Goal: Task Accomplishment & Management: Complete application form

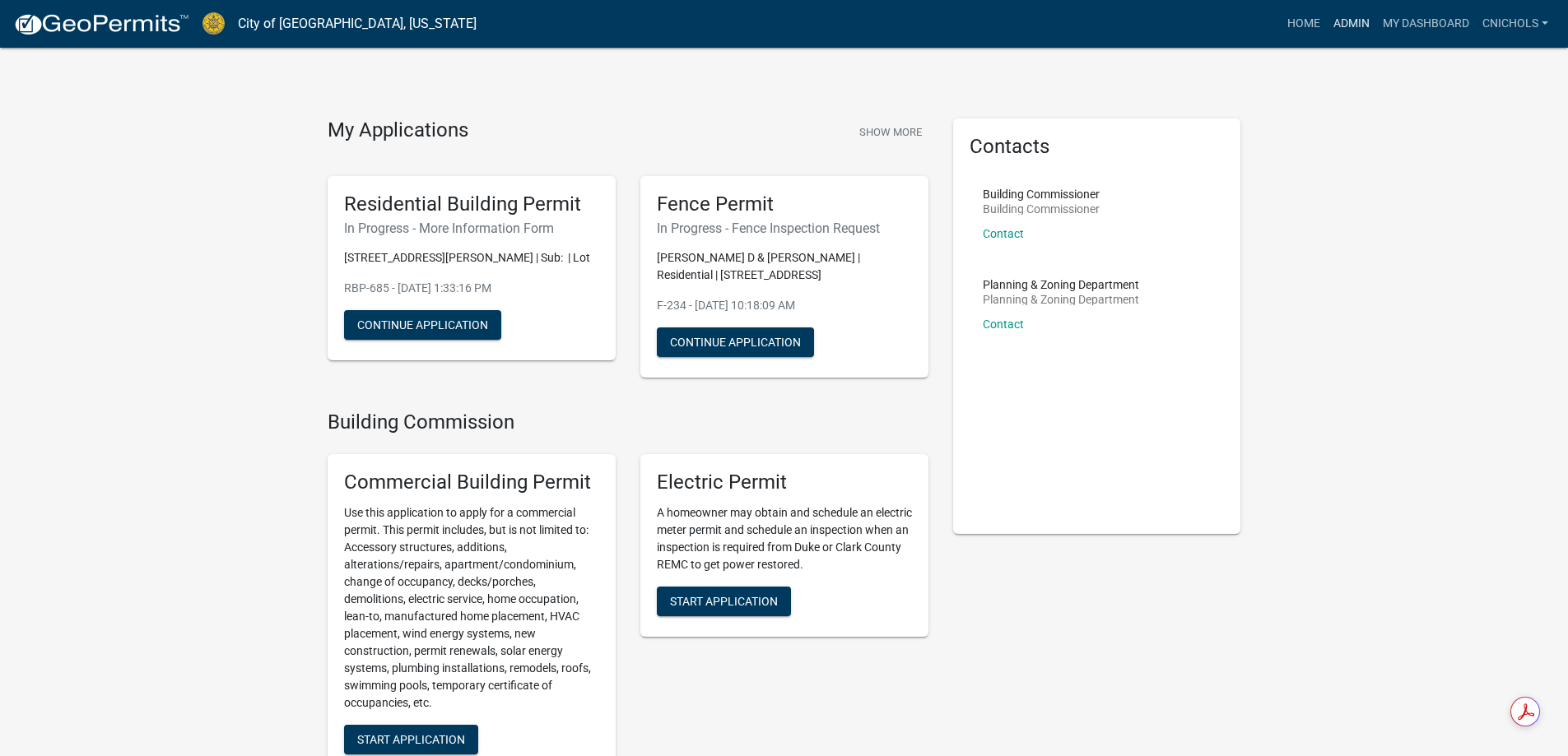
click at [1345, 26] on link "Admin" at bounding box center [1352, 24] width 50 height 32
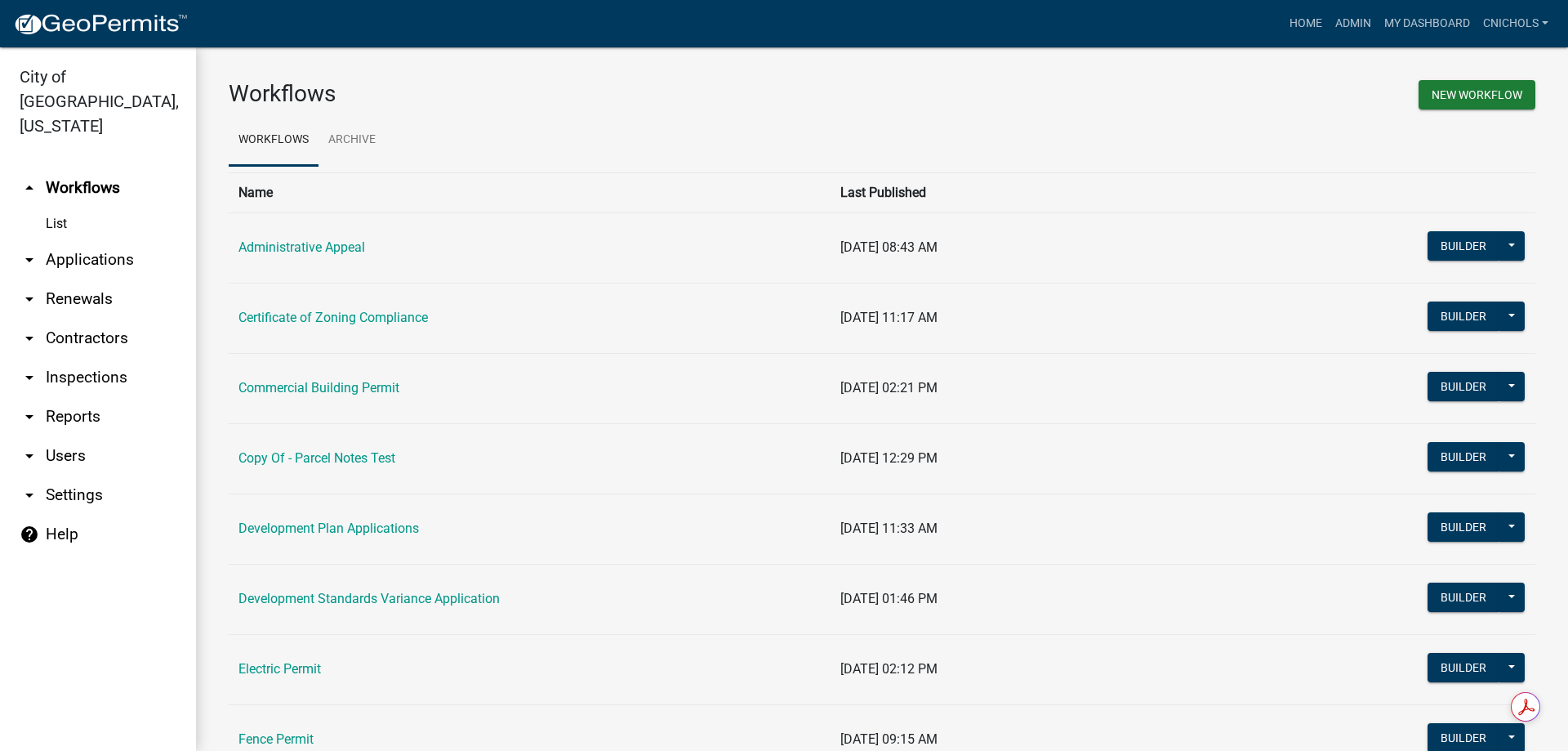
click at [90, 240] on link "arrow_drop_down Applications" at bounding box center [98, 260] width 196 height 39
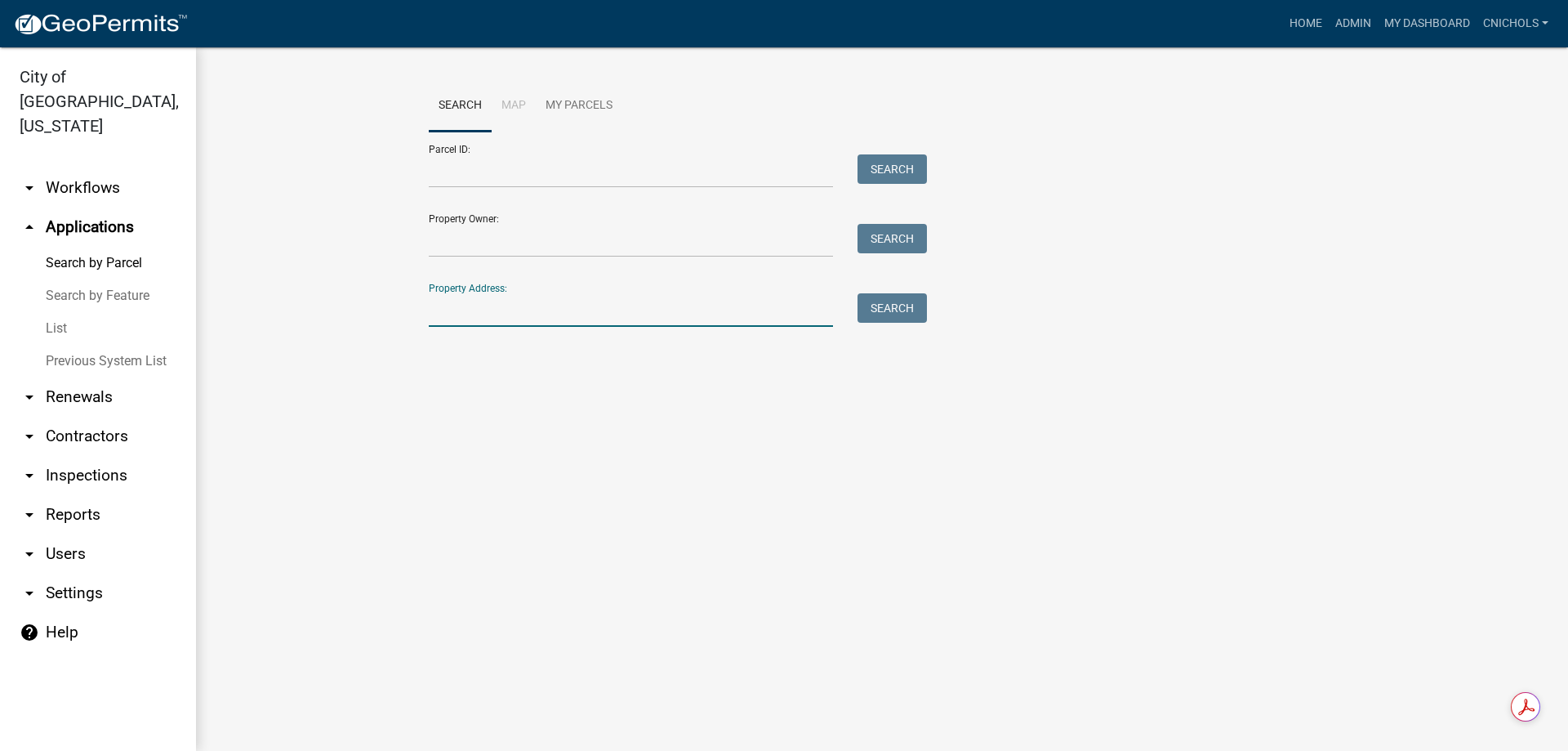
drag, startPoint x: 471, startPoint y: 308, endPoint x: 448, endPoint y: 334, distance: 34.7
click at [471, 308] on input "Property Address:" at bounding box center [631, 310] width 405 height 33
type input "6010 pin"
click at [894, 313] on button "Search" at bounding box center [892, 308] width 70 height 30
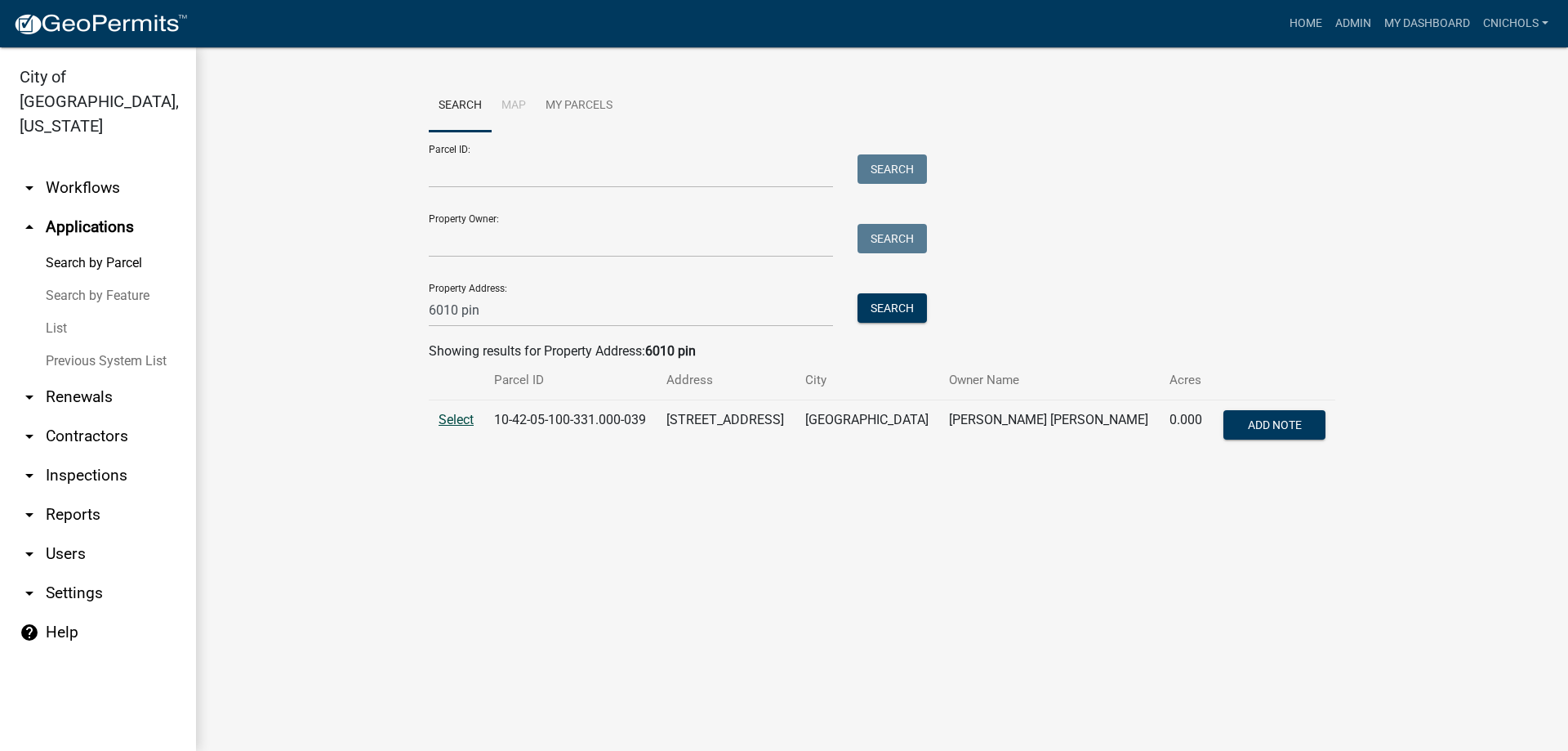
click at [459, 415] on span "Select" at bounding box center [455, 419] width 35 height 15
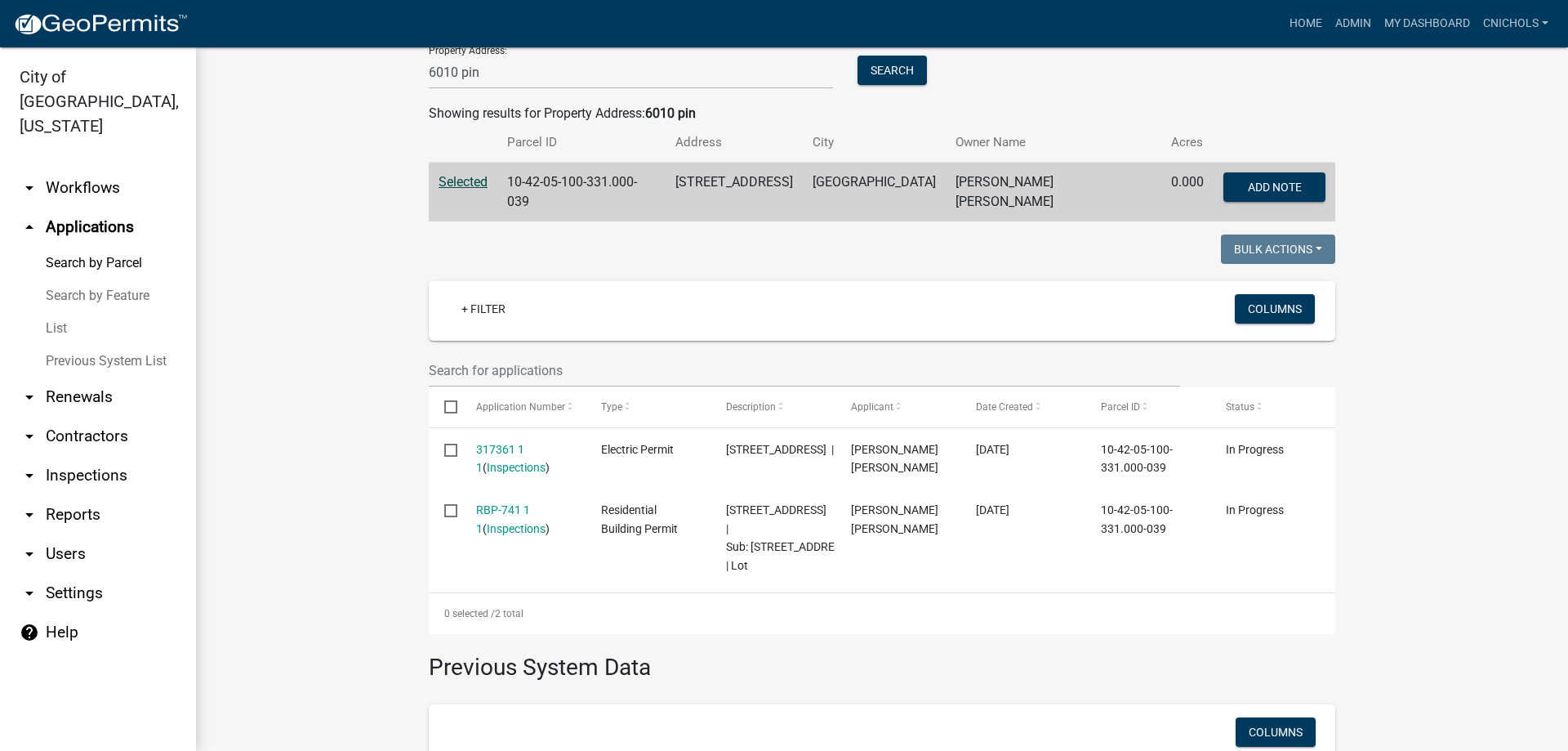
scroll to position [245, 0]
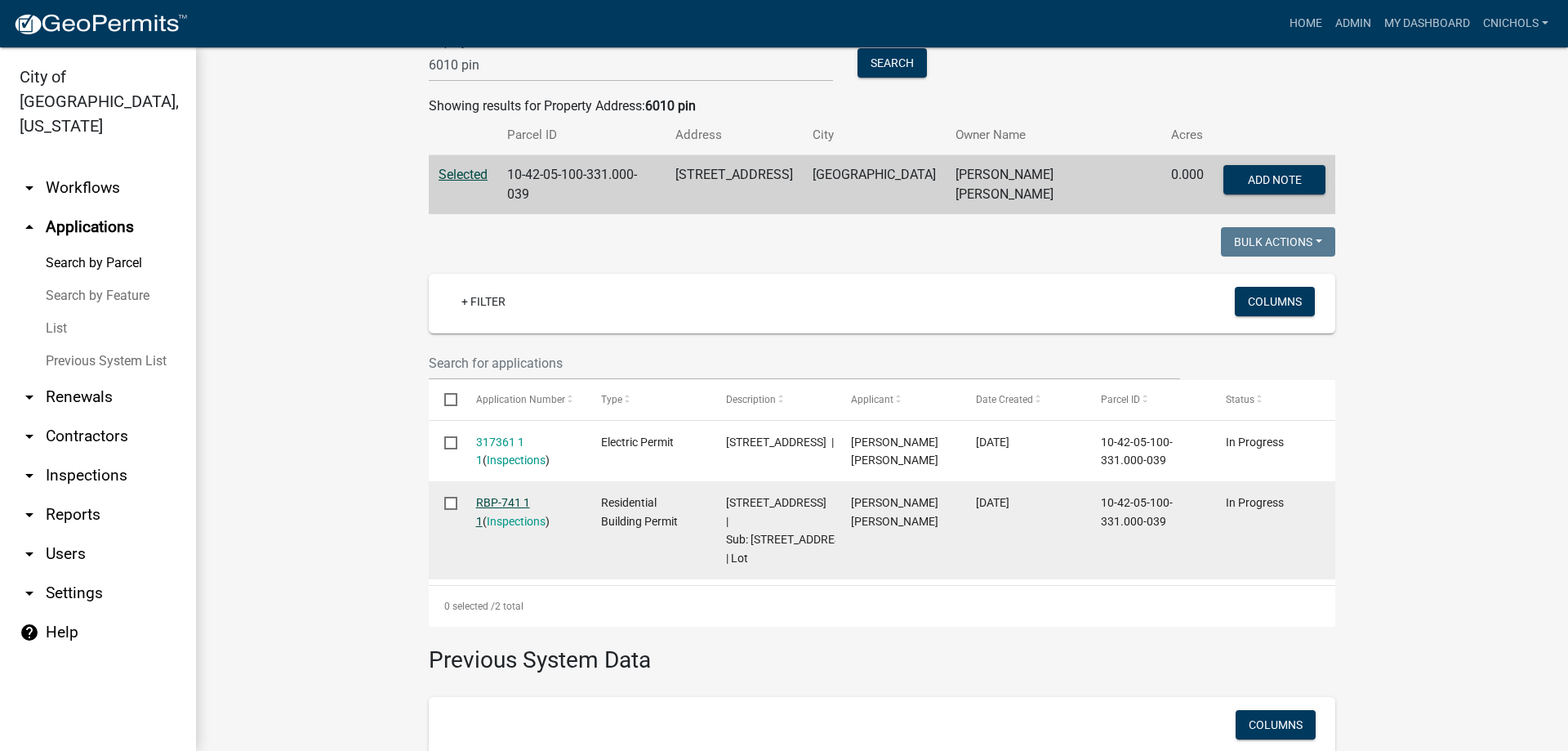
click at [492, 496] on link "RBP-741 1 1" at bounding box center [504, 513] width 54 height 32
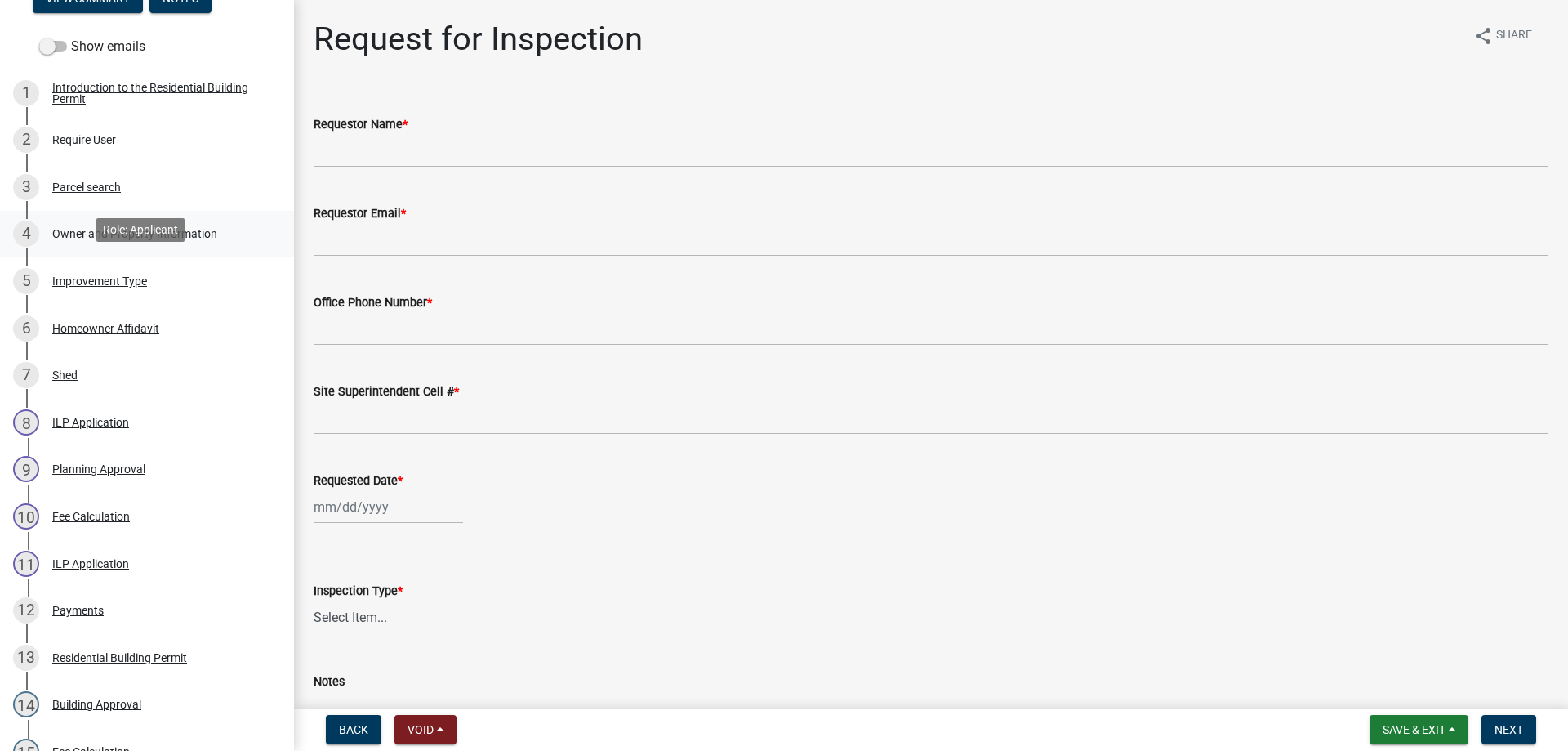
scroll to position [245, 0]
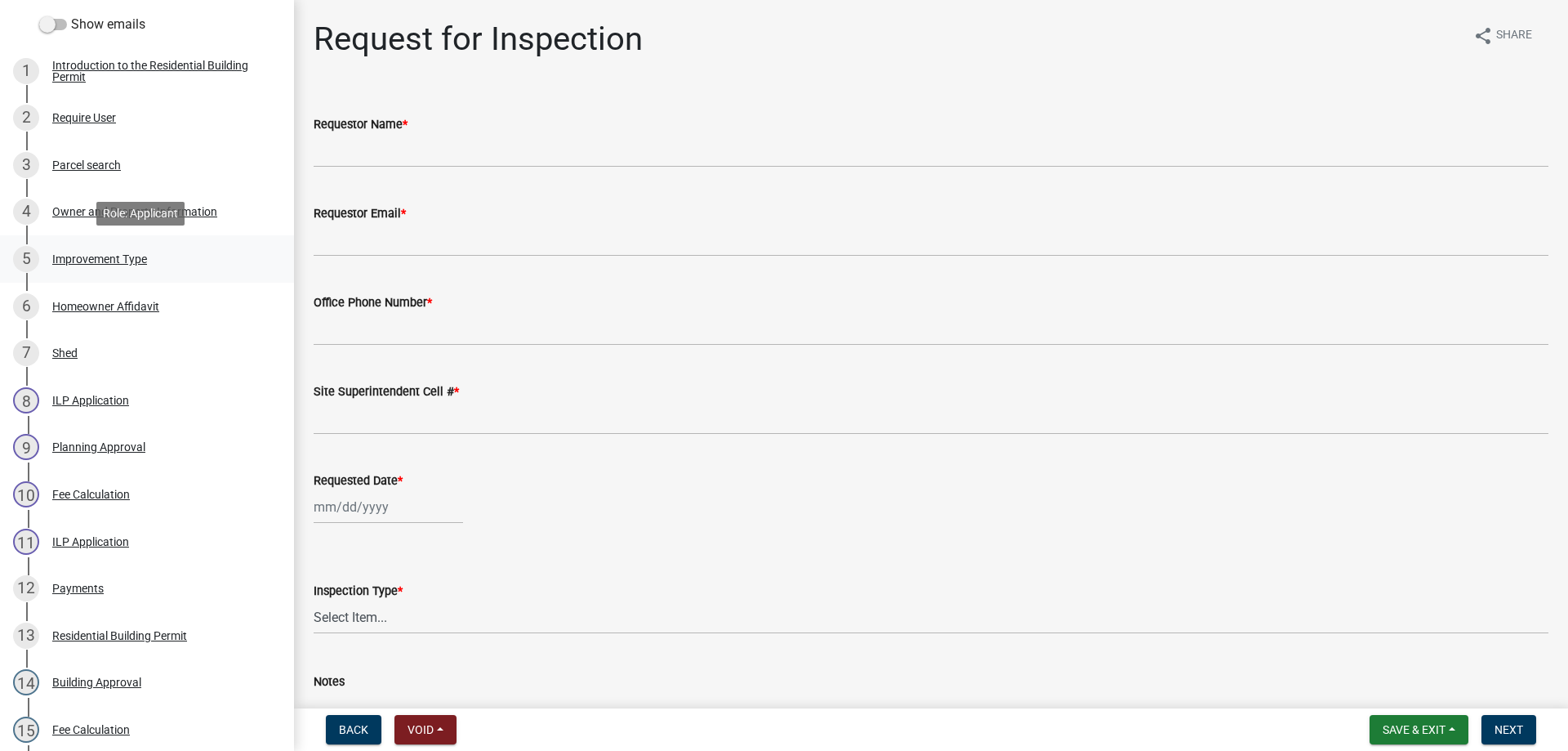
click at [88, 256] on div "Improvement Type" at bounding box center [100, 259] width 95 height 11
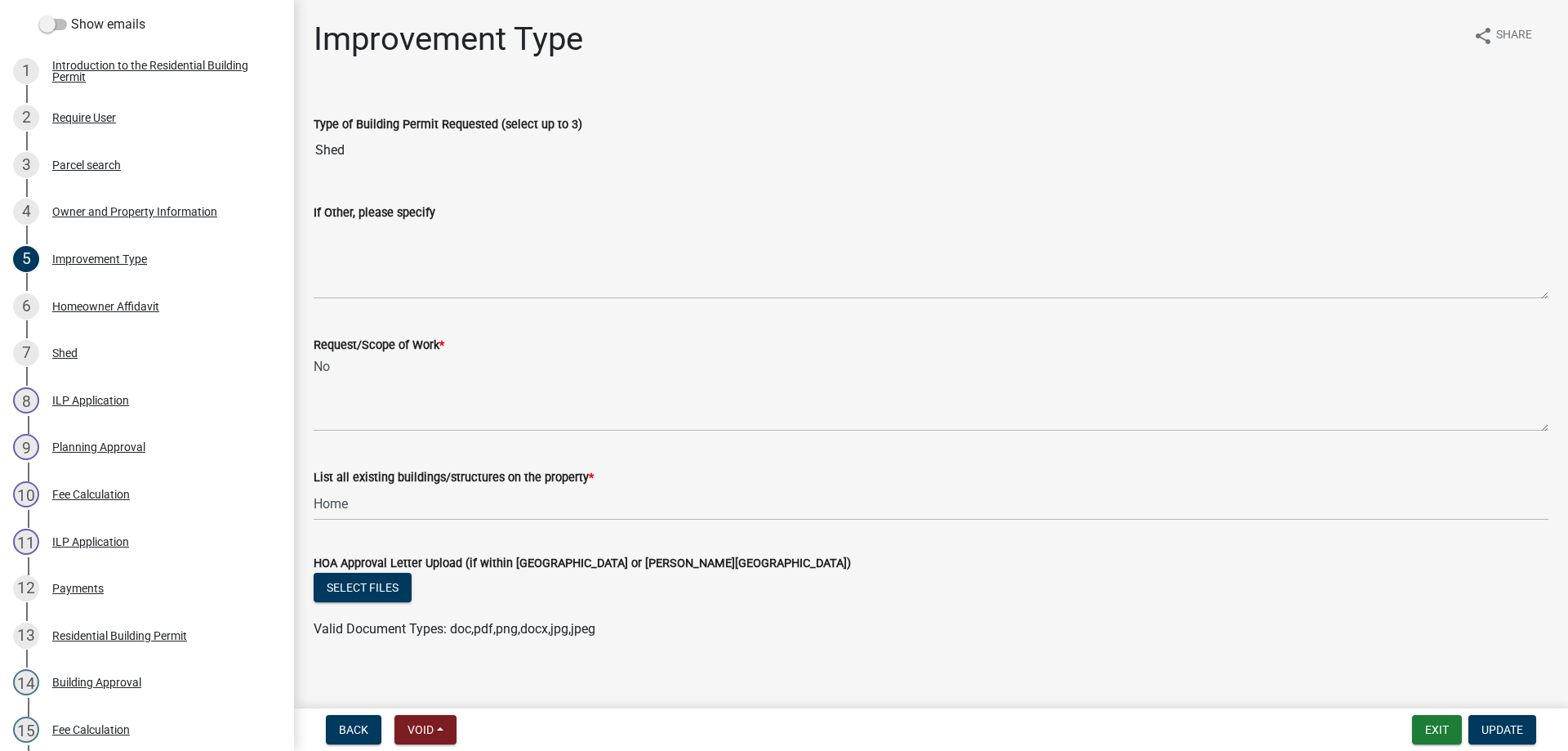
scroll to position [15, 0]
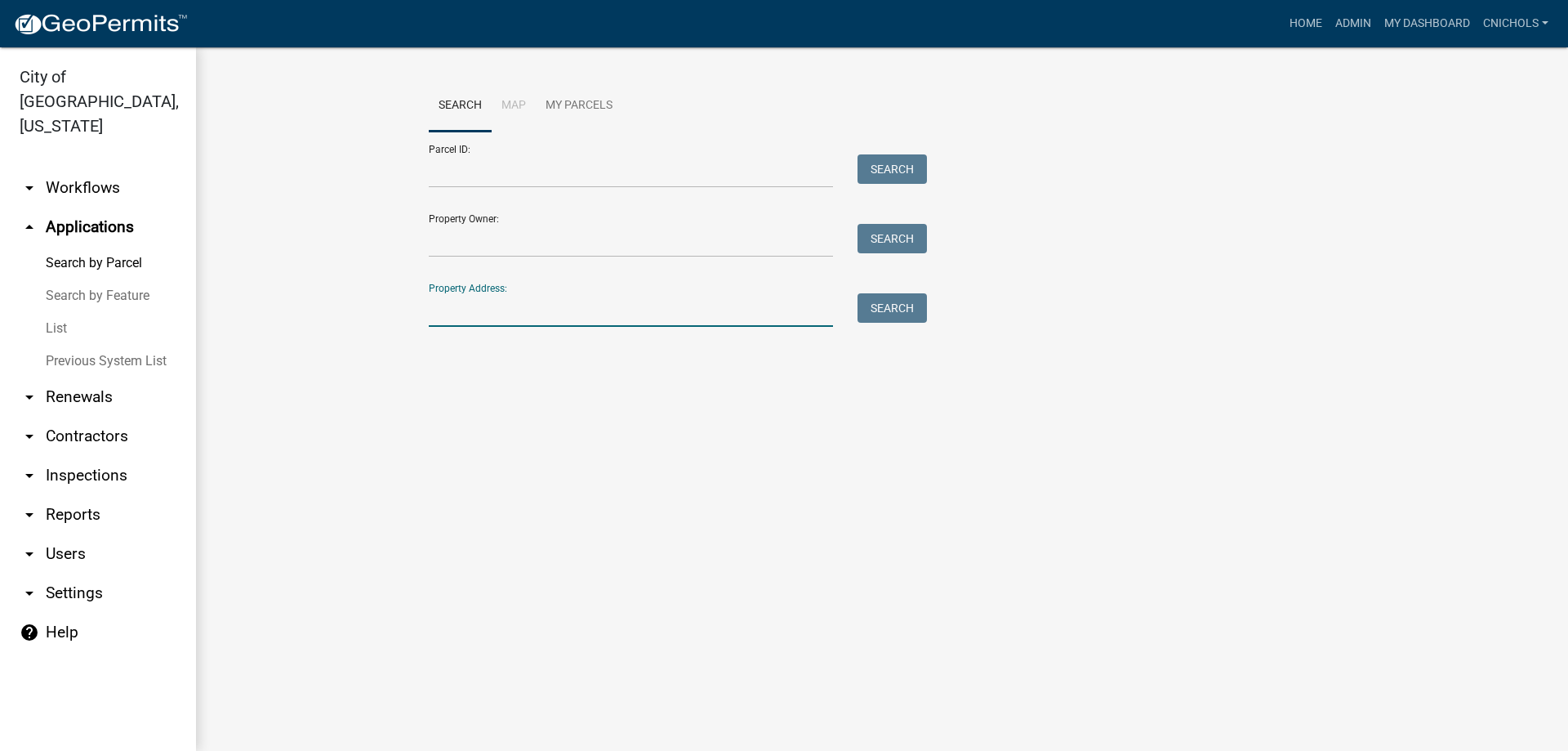
click at [464, 301] on input "Property Address:" at bounding box center [631, 310] width 405 height 33
type input "1"
type input "6010 pin"
click at [864, 314] on button "Search" at bounding box center [892, 308] width 70 height 30
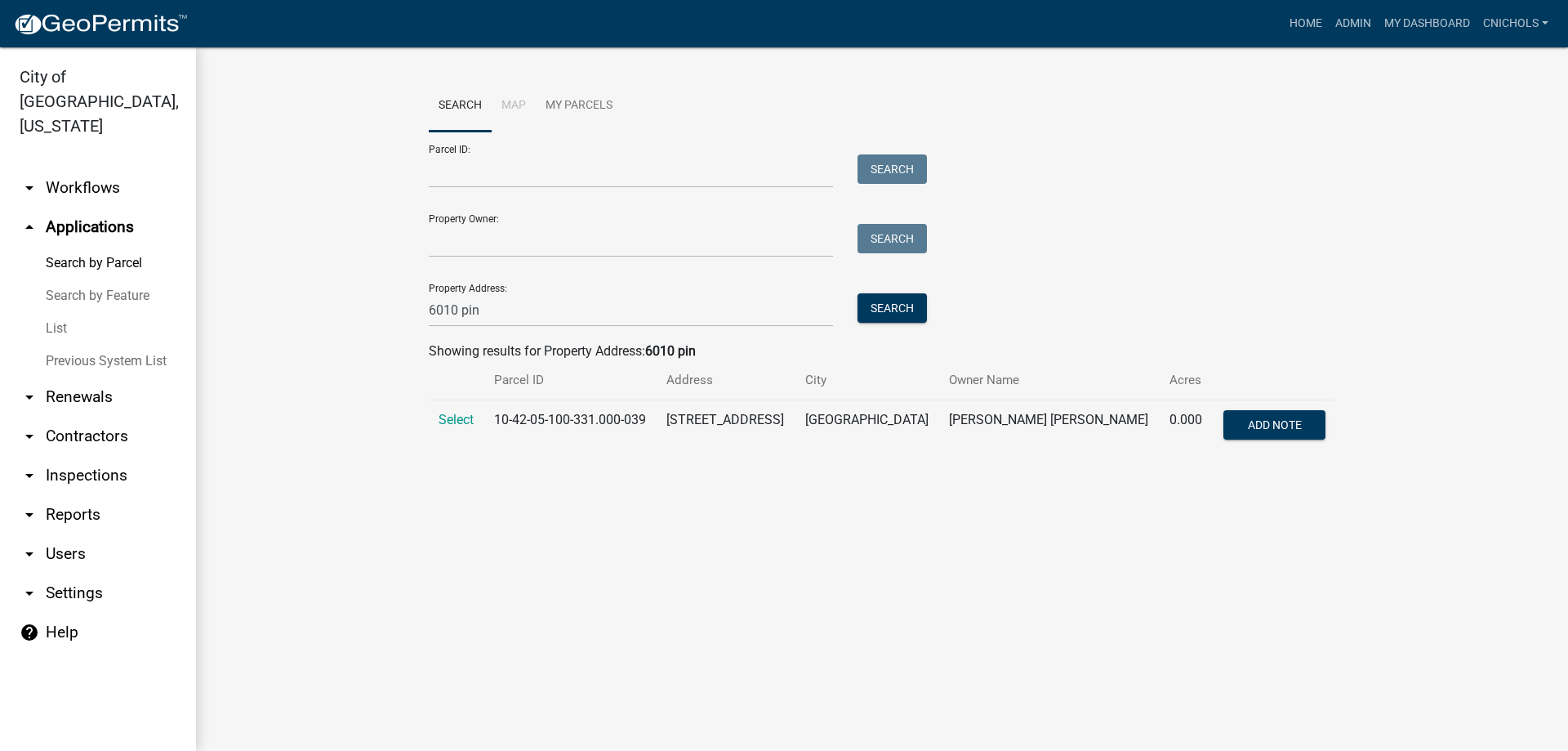
drag, startPoint x: 447, startPoint y: 417, endPoint x: 489, endPoint y: 418, distance: 42.0
click at [448, 417] on span "Select" at bounding box center [455, 419] width 35 height 15
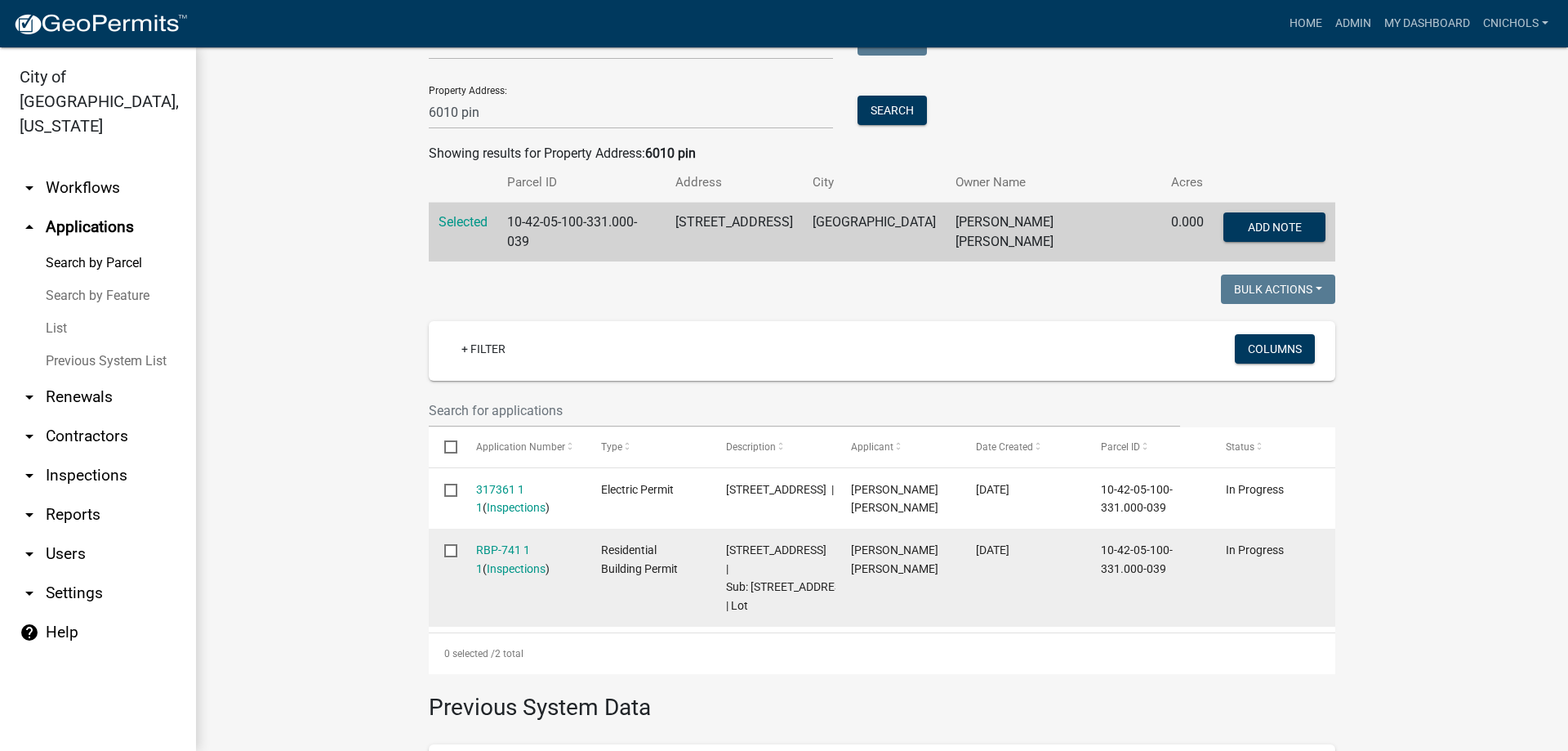
scroll to position [245, 0]
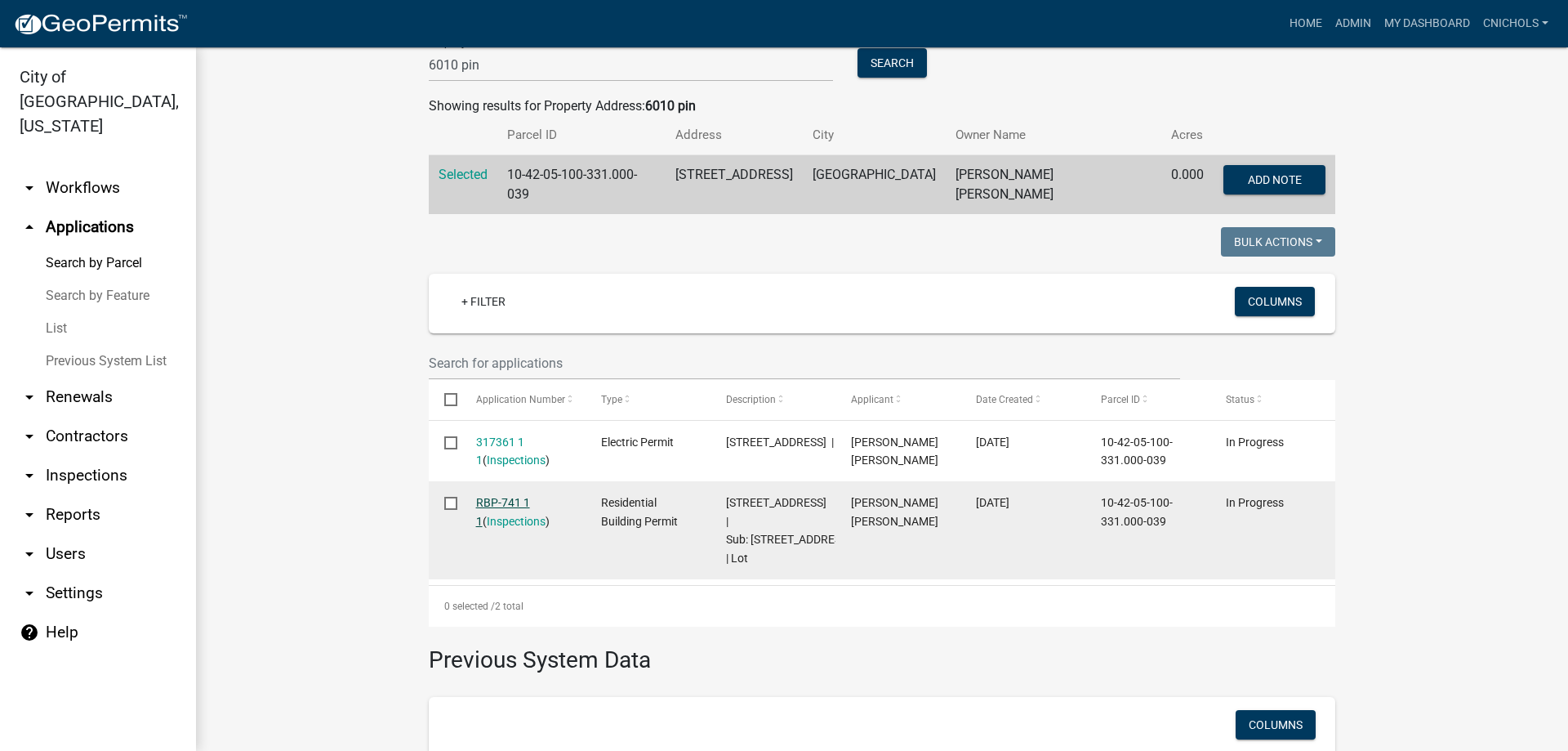
click at [489, 496] on link "RBP-741 1 1" at bounding box center [504, 513] width 54 height 32
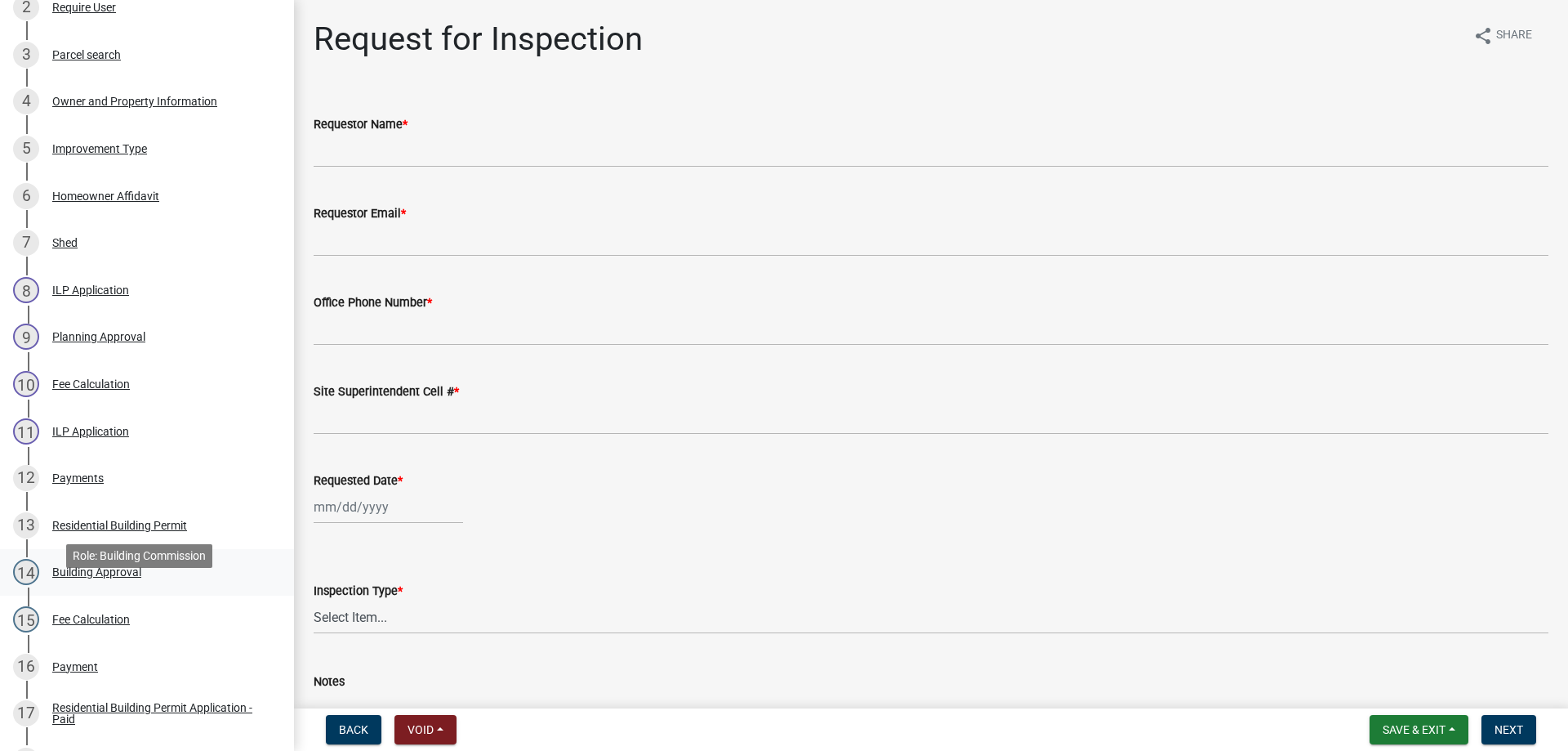
scroll to position [327, 0]
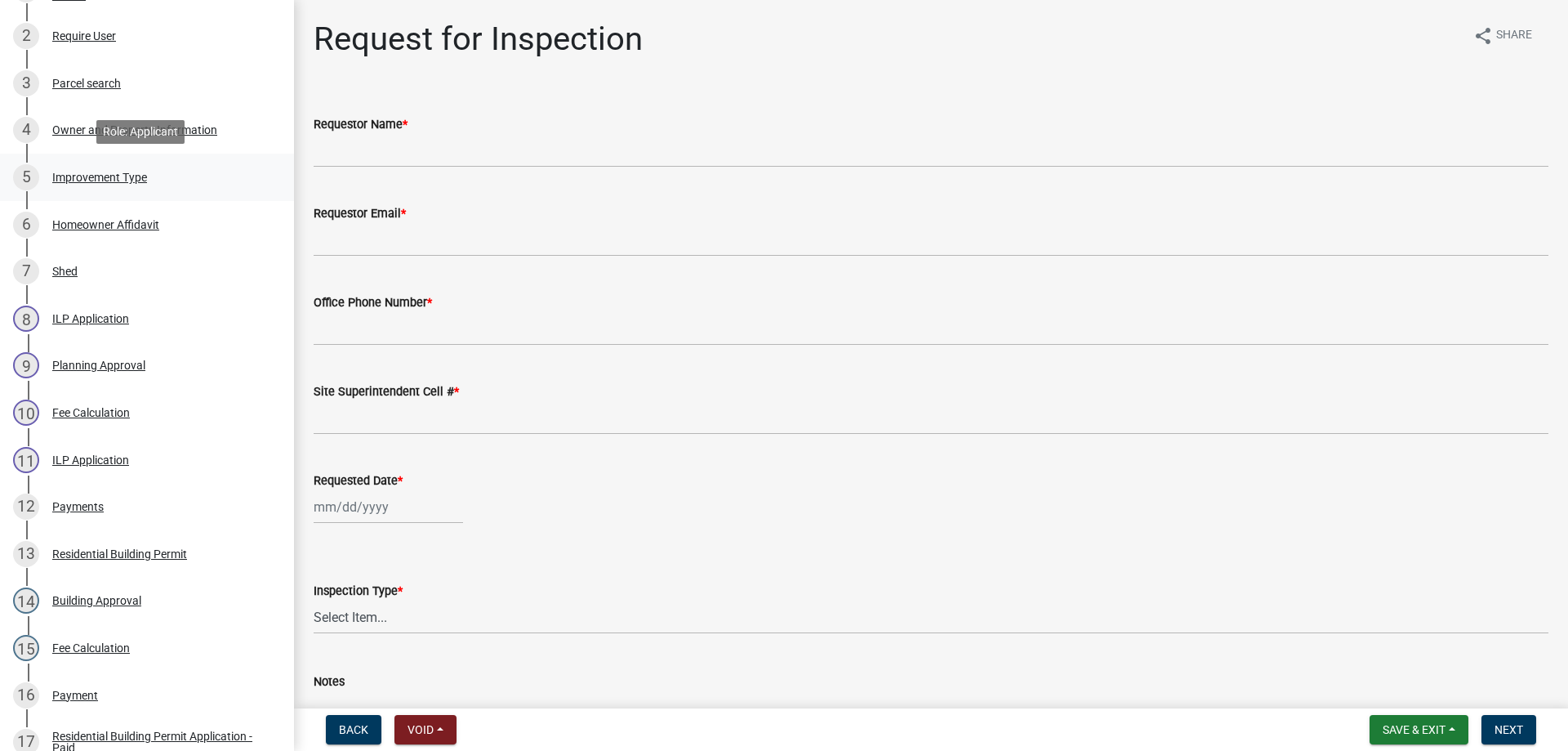
click at [81, 176] on div "Improvement Type" at bounding box center [100, 177] width 95 height 11
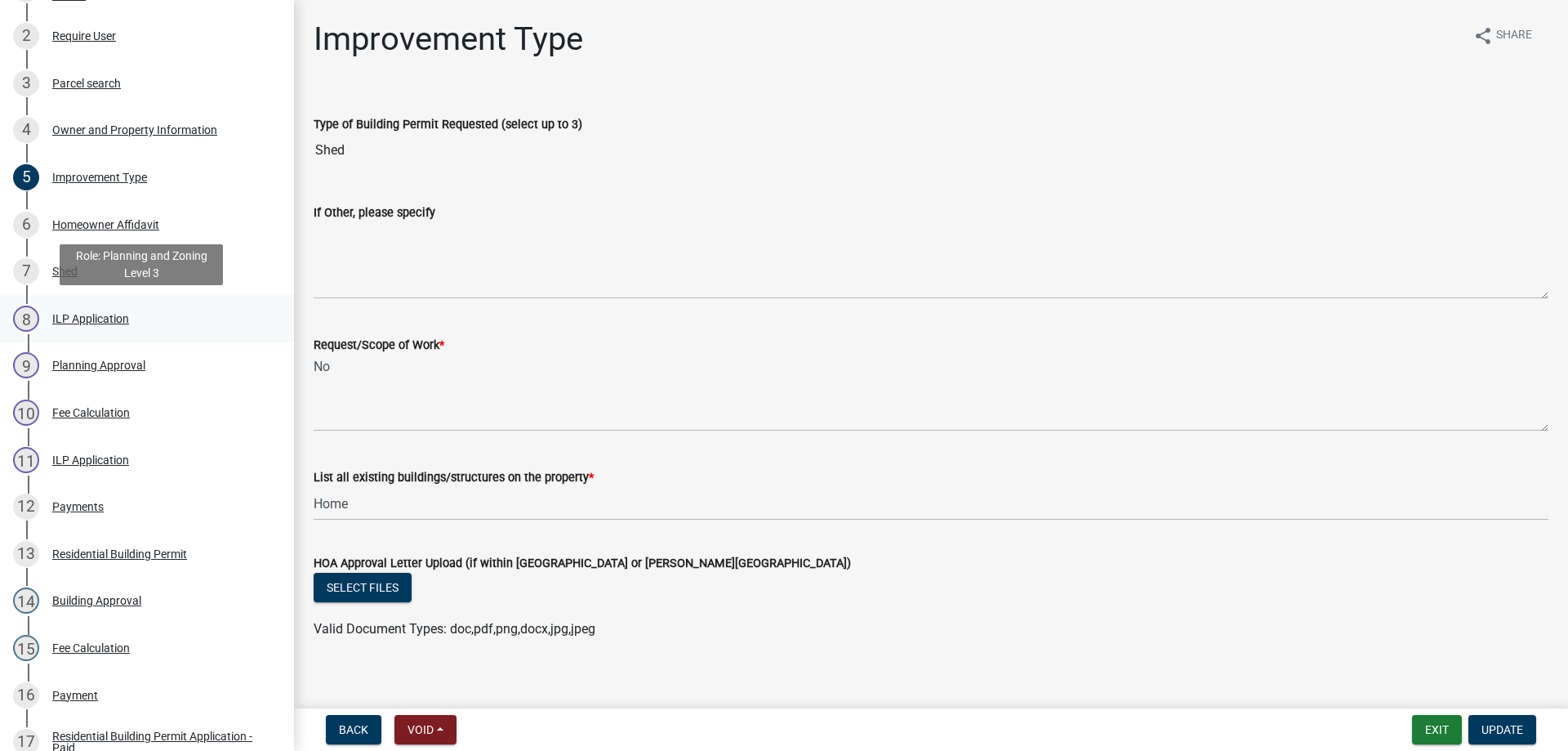
click at [78, 320] on div "ILP Application" at bounding box center [91, 318] width 77 height 11
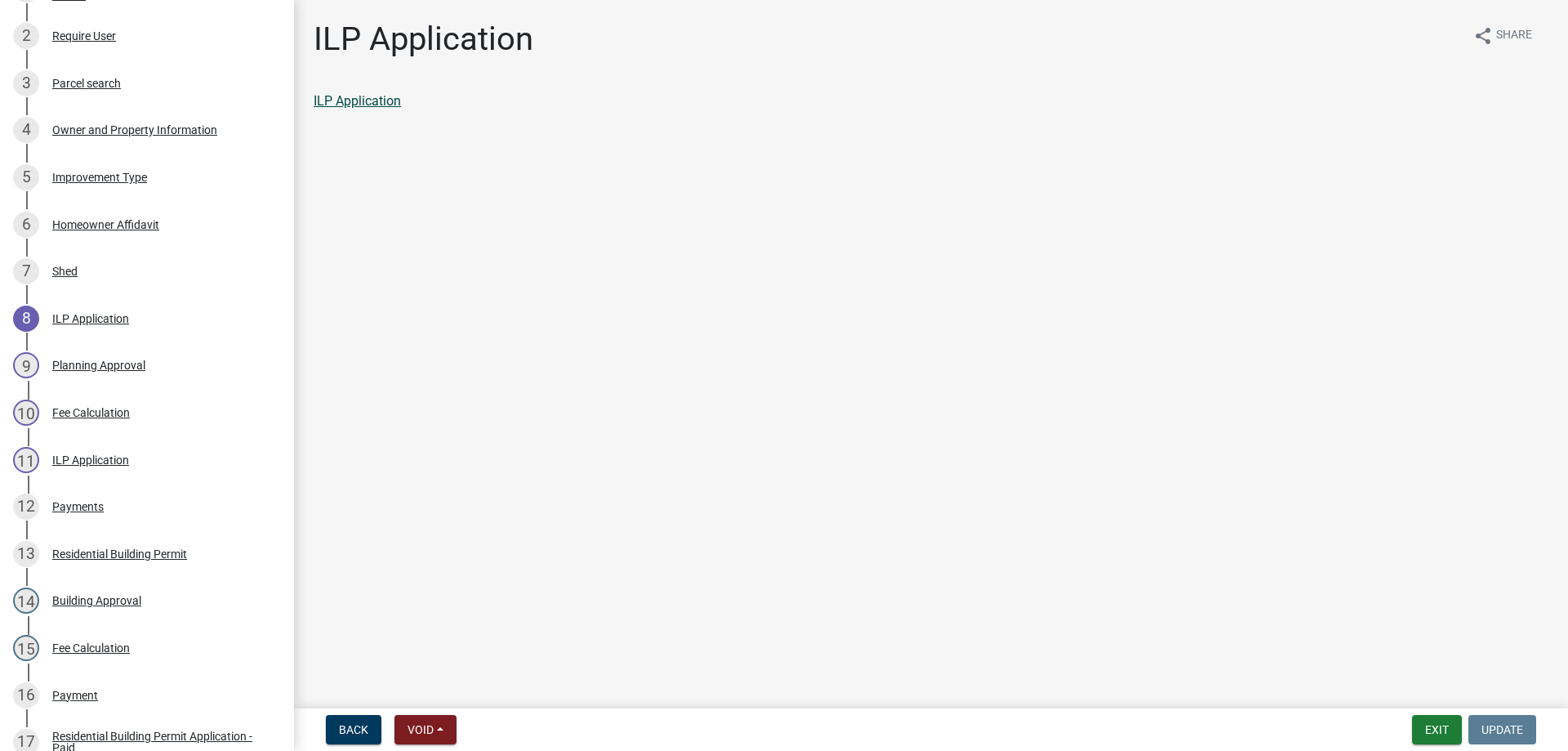
click at [360, 98] on link "ILP Application" at bounding box center [357, 101] width 87 height 15
click at [92, 365] on div "Planning Approval" at bounding box center [99, 365] width 93 height 11
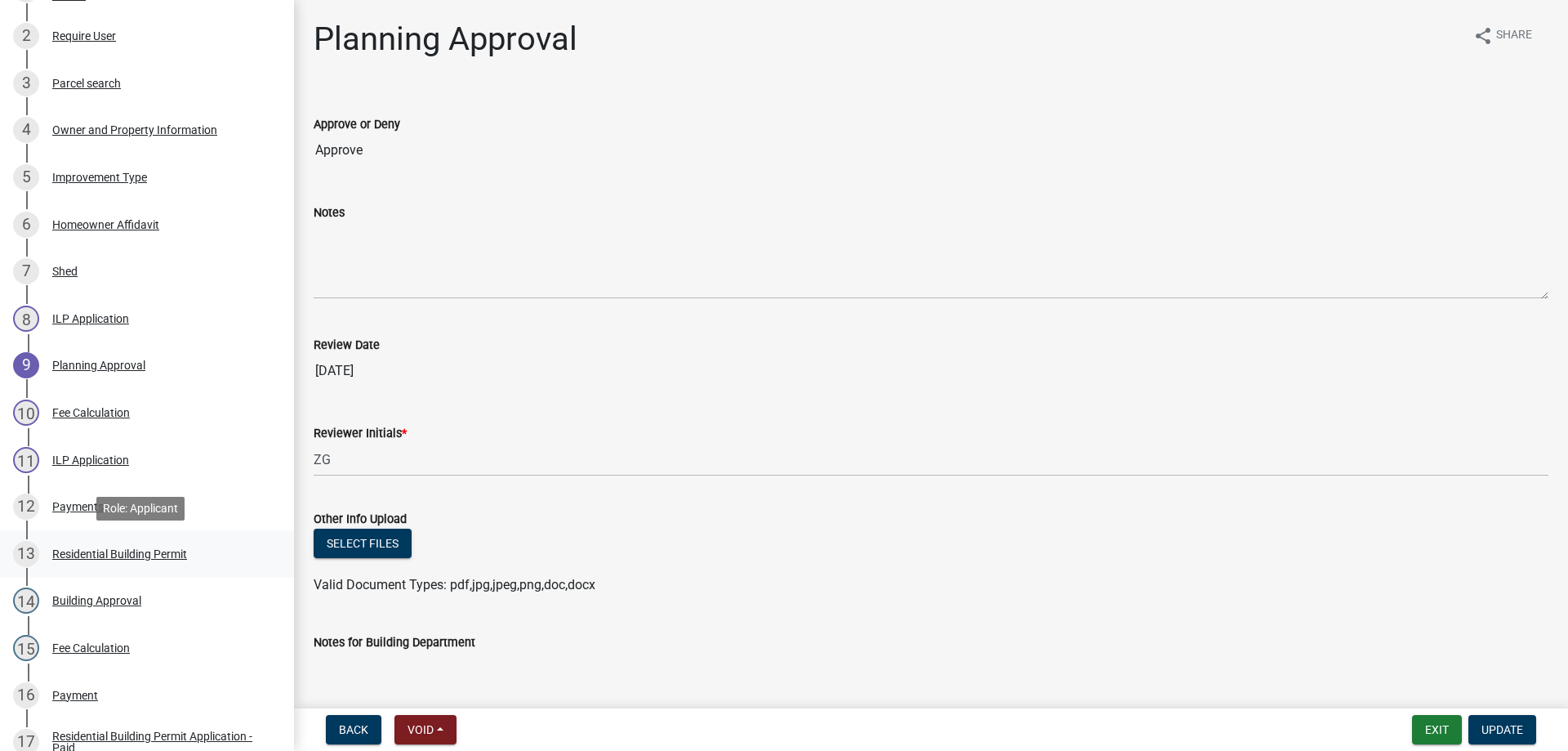
click at [75, 552] on div "Residential Building Permit" at bounding box center [120, 553] width 135 height 11
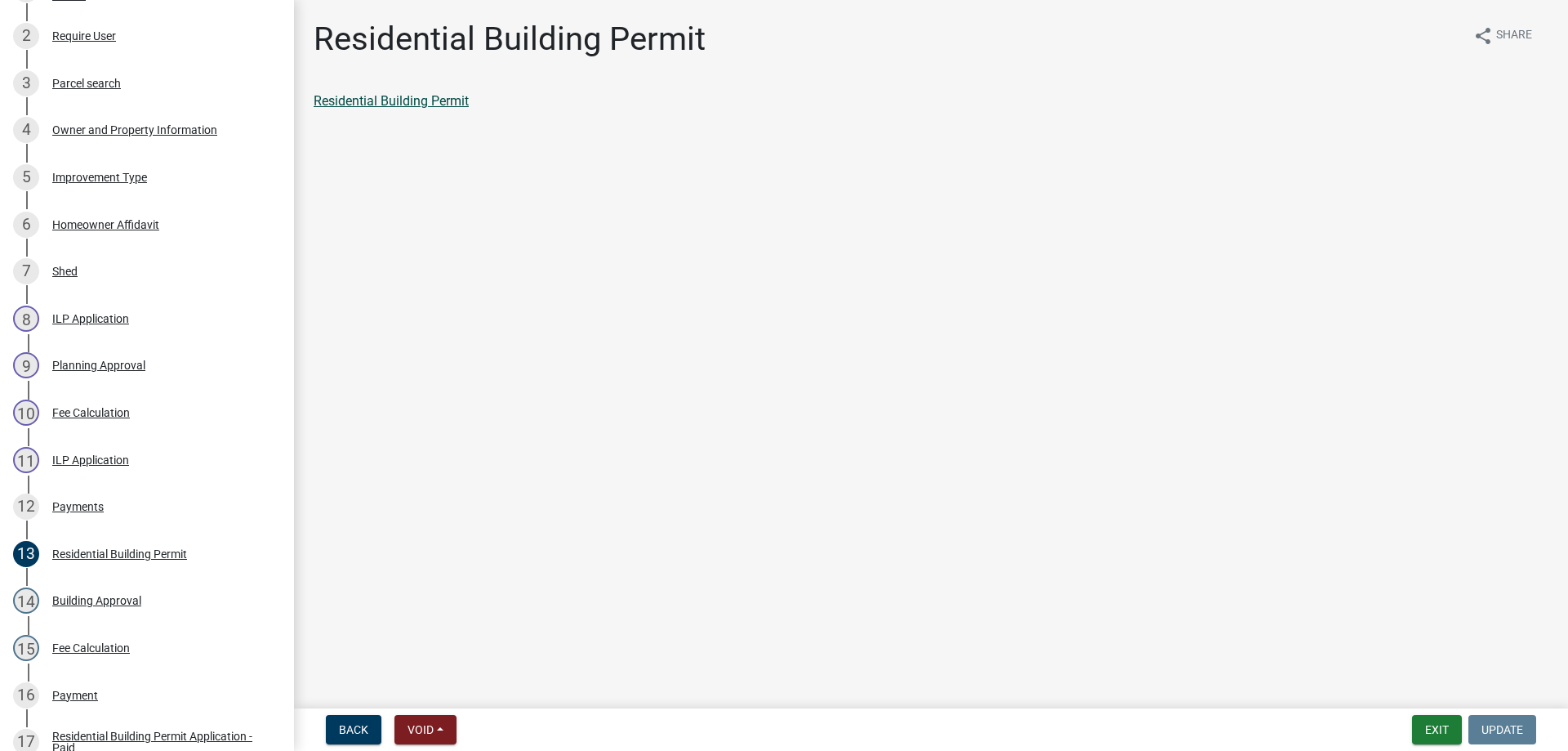
click at [403, 101] on link "Residential Building Permit" at bounding box center [391, 101] width 155 height 15
click at [109, 174] on div "Improvement Type" at bounding box center [100, 177] width 95 height 11
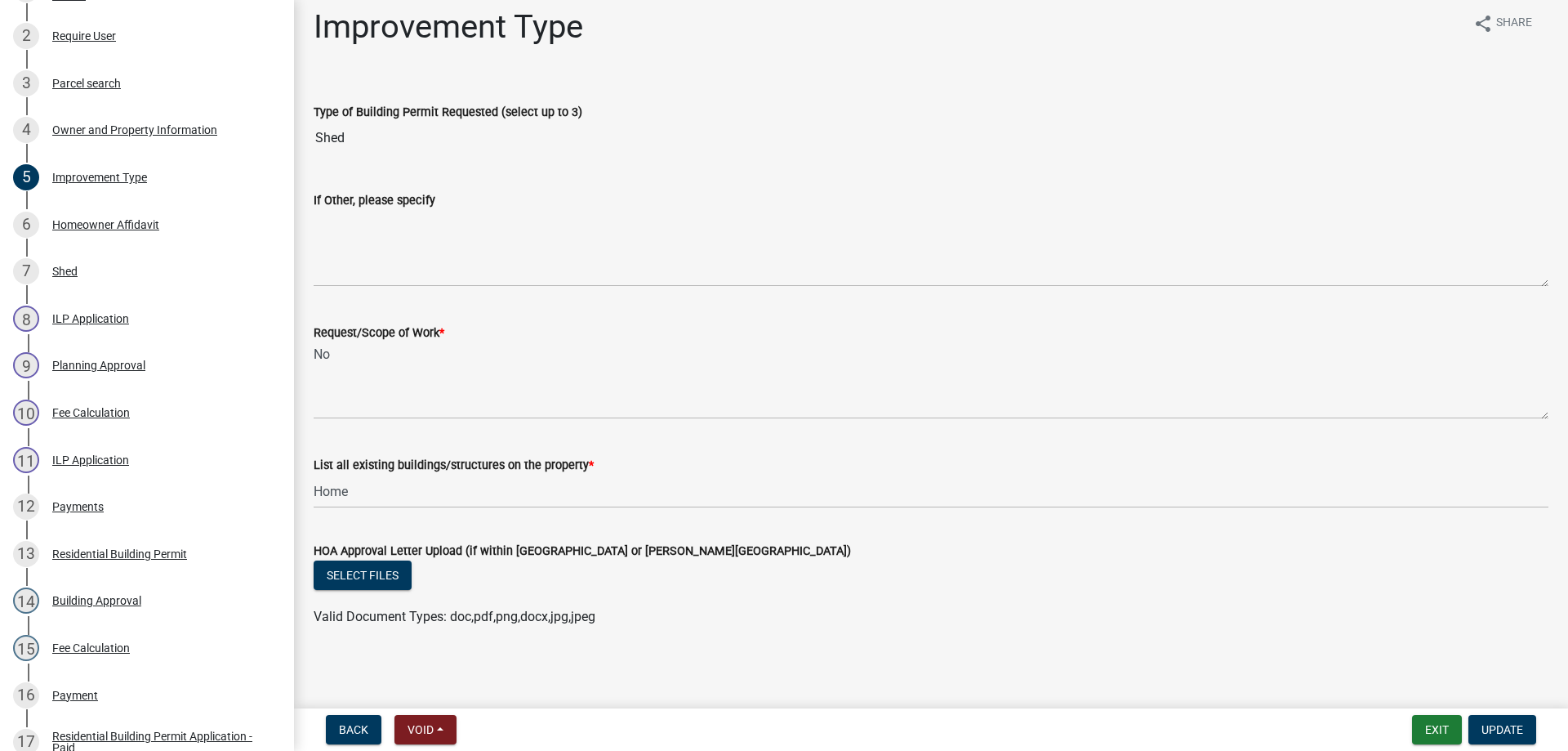
scroll to position [15, 0]
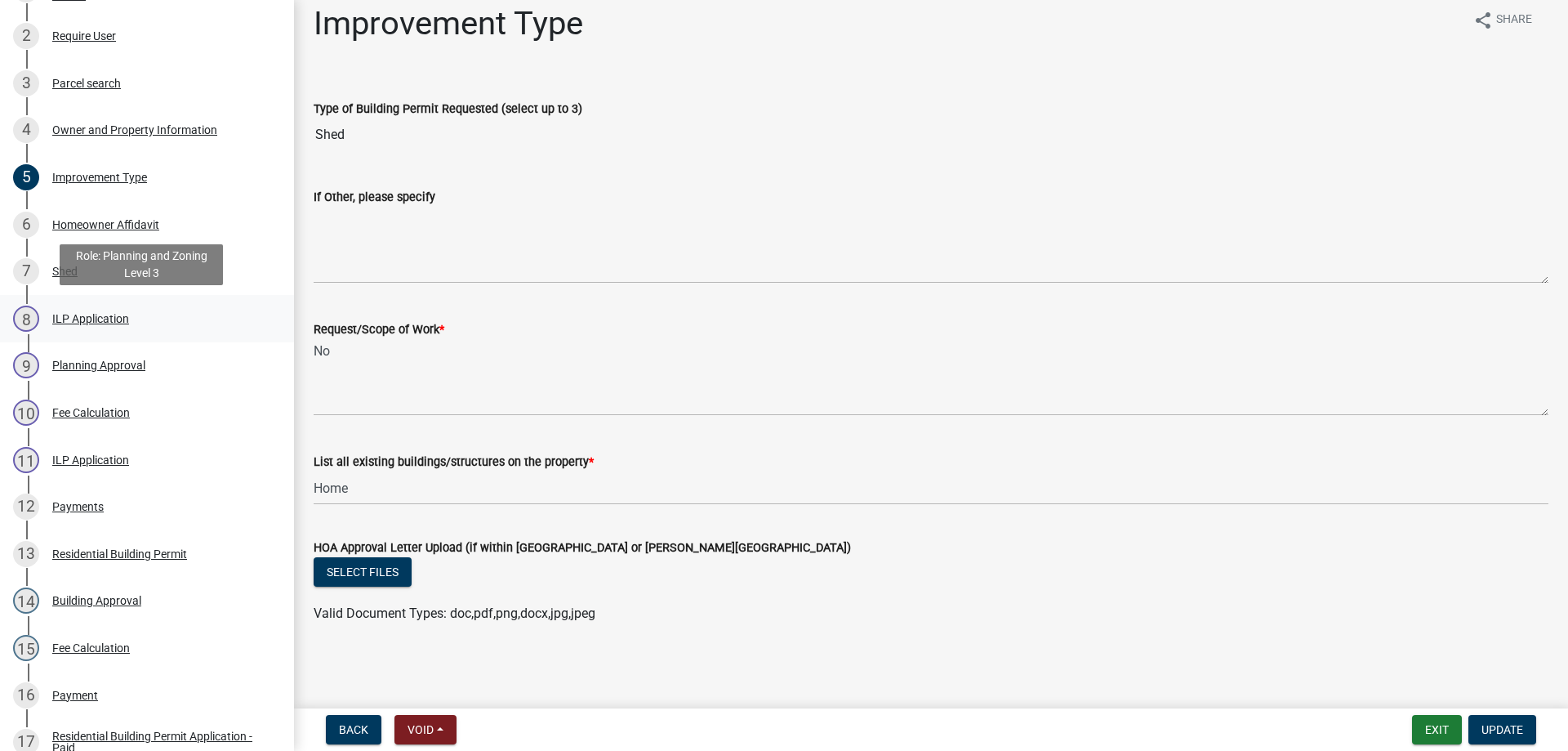
click at [80, 314] on div "ILP Application" at bounding box center [91, 318] width 77 height 11
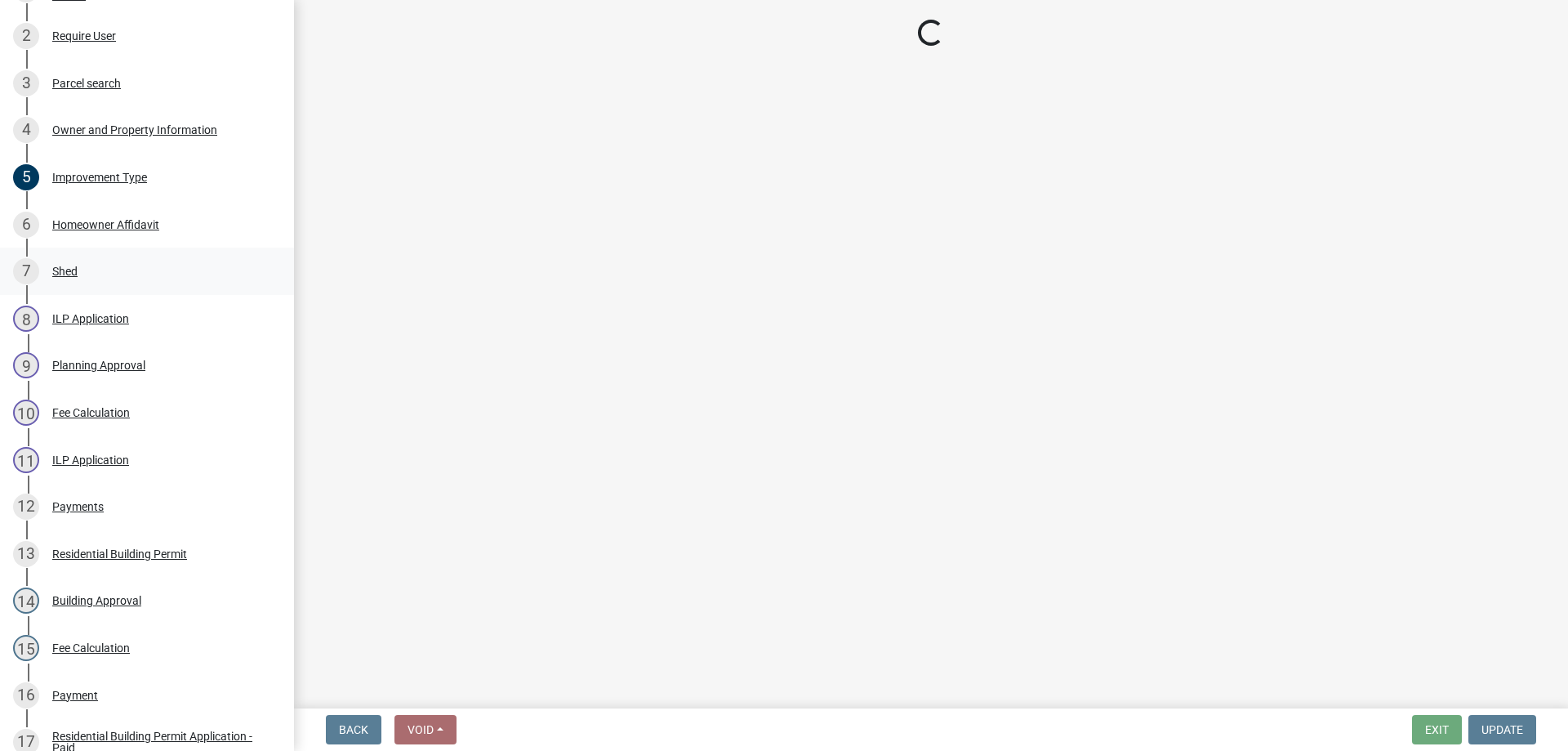
click at [64, 272] on div "Shed" at bounding box center [65, 271] width 25 height 11
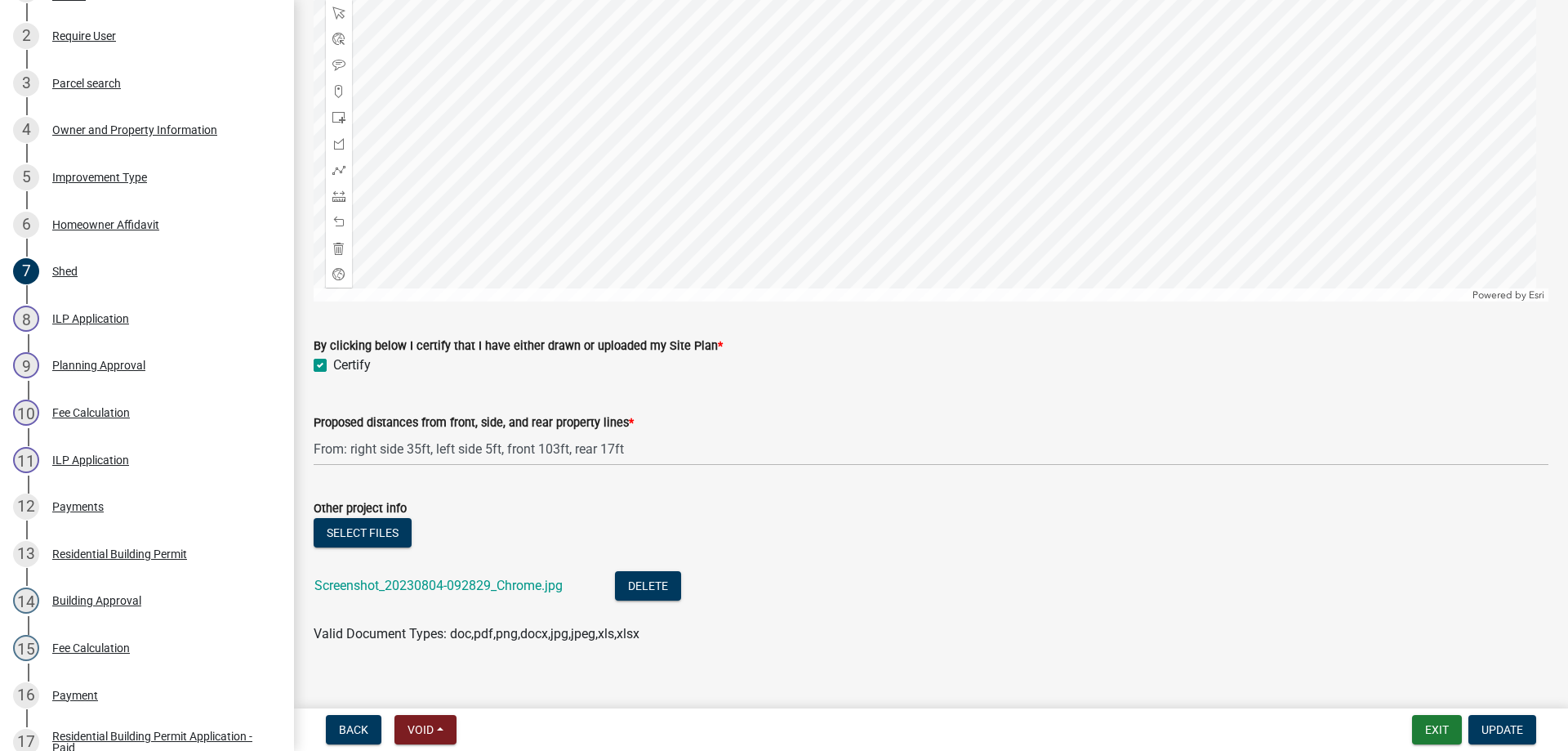
scroll to position [1370, 0]
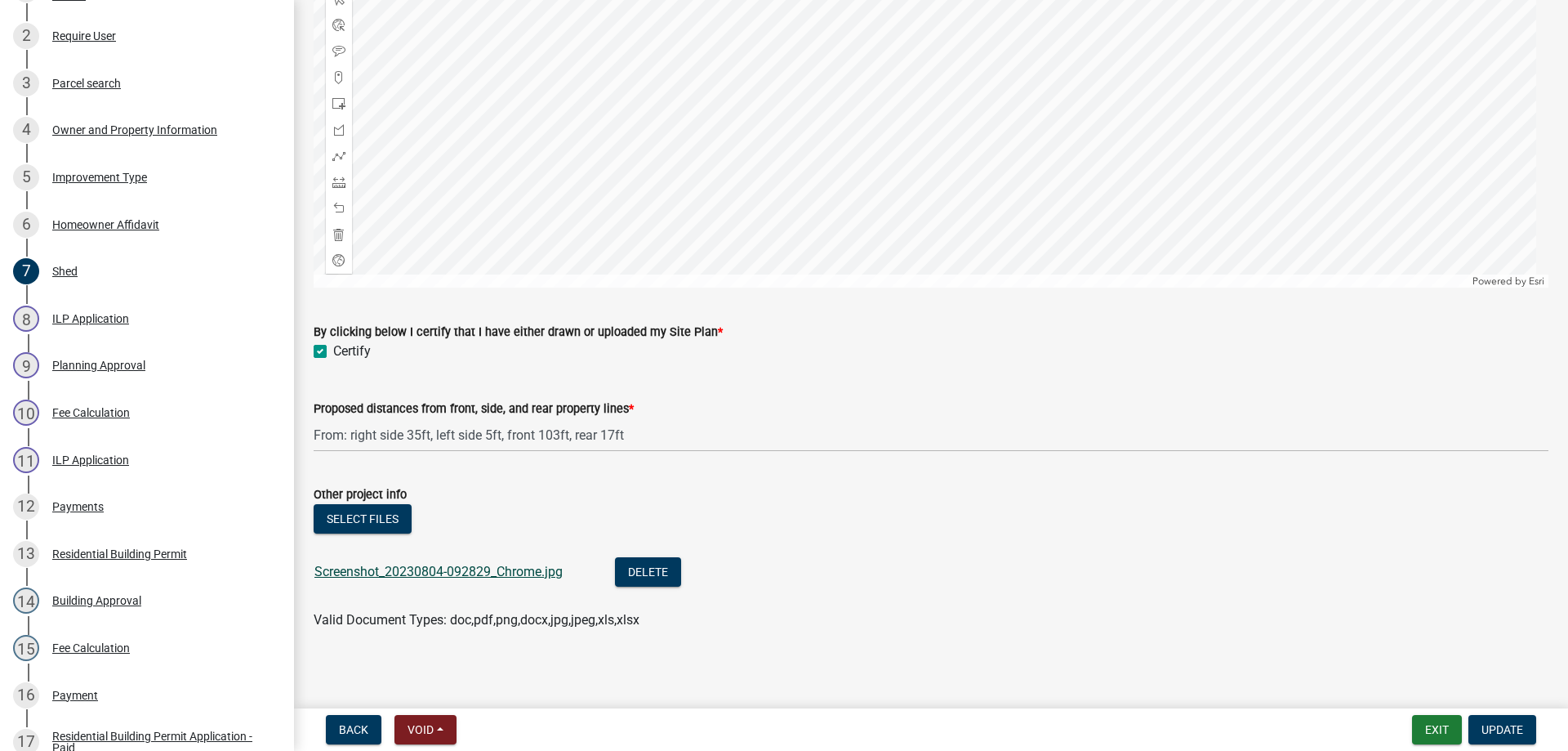
click at [375, 564] on link "Screenshot_20230804-092829_Chrome.jpg" at bounding box center [438, 572] width 248 height 15
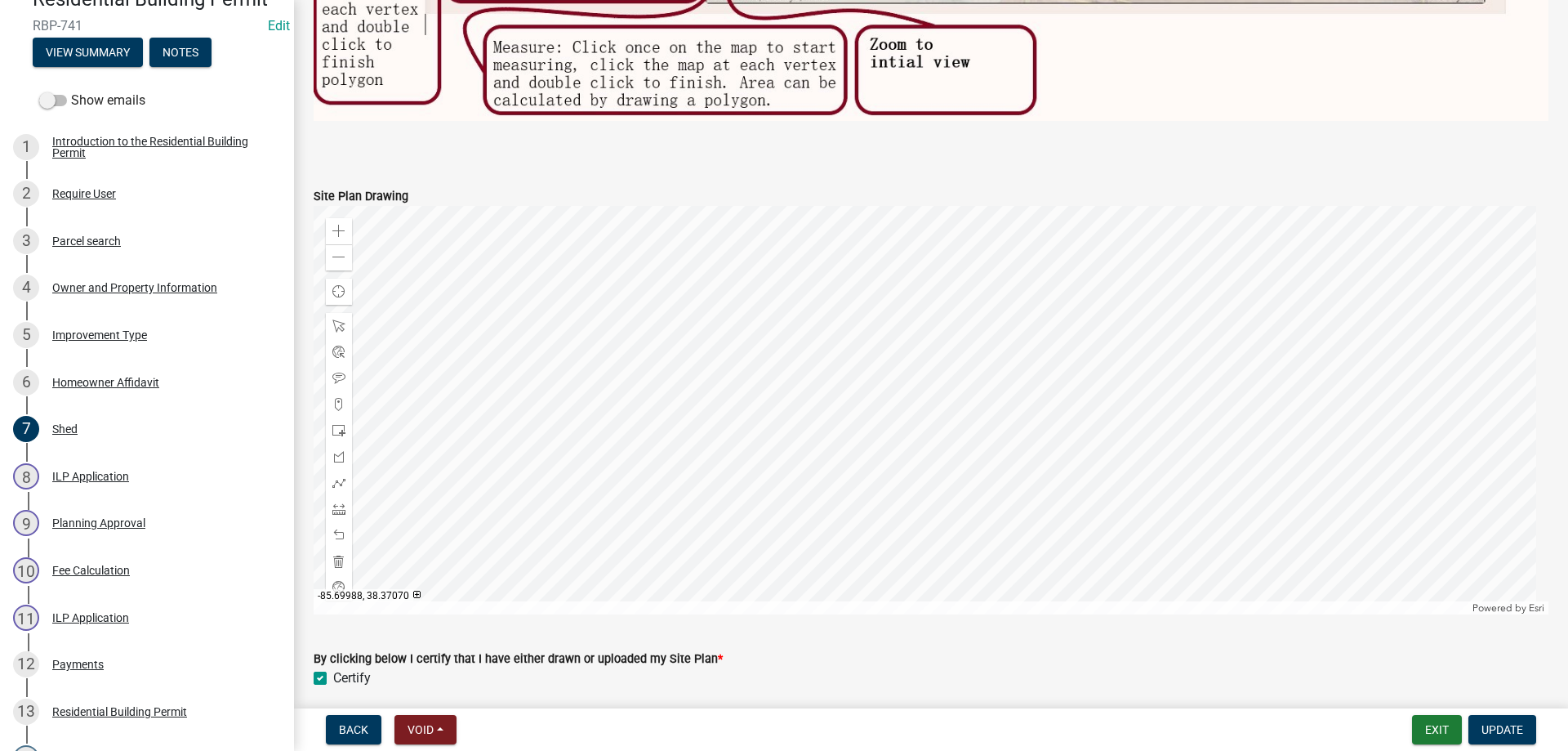
scroll to position [164, 0]
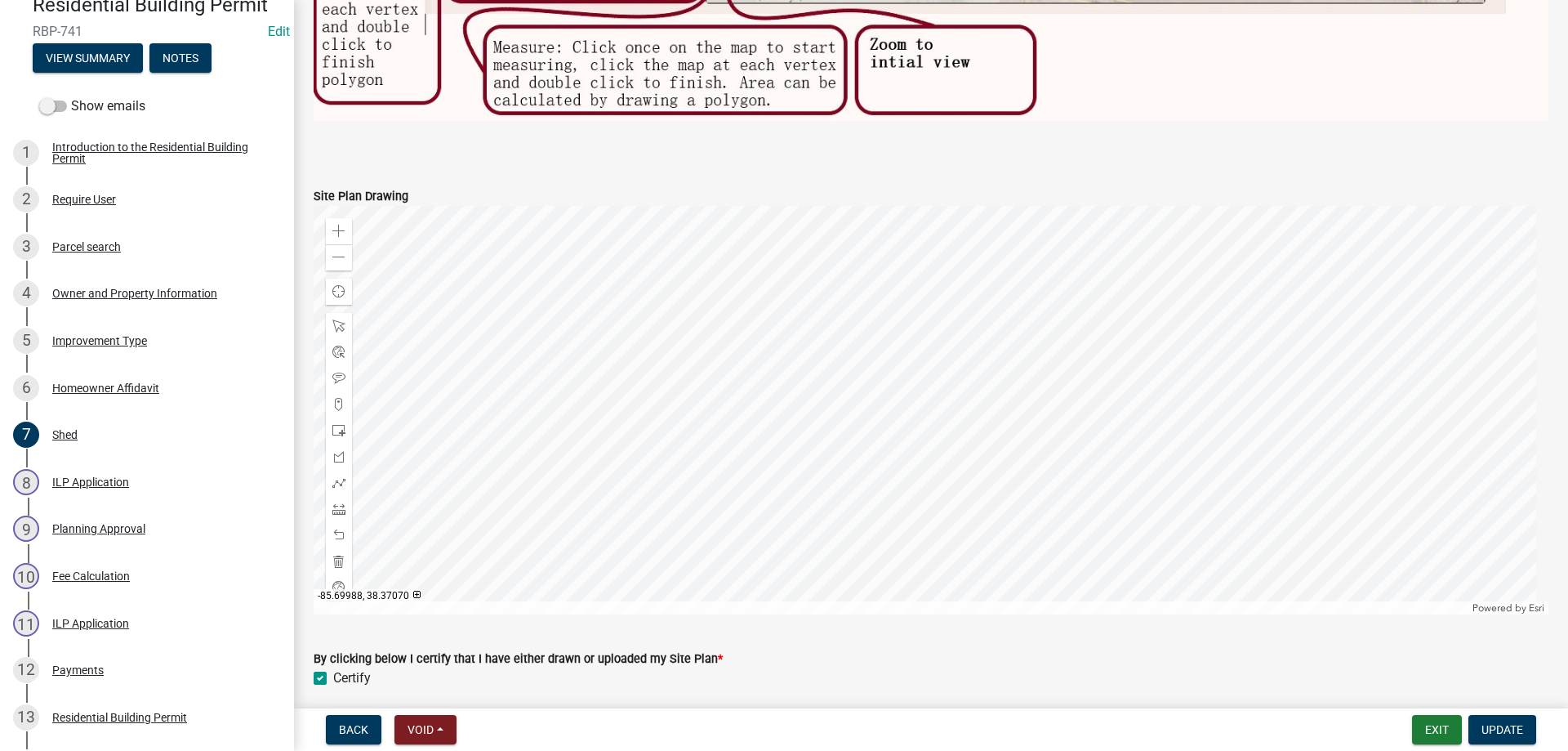
drag, startPoint x: 284, startPoint y: 396, endPoint x: 288, endPoint y: 303, distance: 93.1
click at [288, 304] on div "Residential Building Permit RBP-741 Edit View Summary Notes Show emails 1 Intro…" at bounding box center [147, 375] width 294 height 751
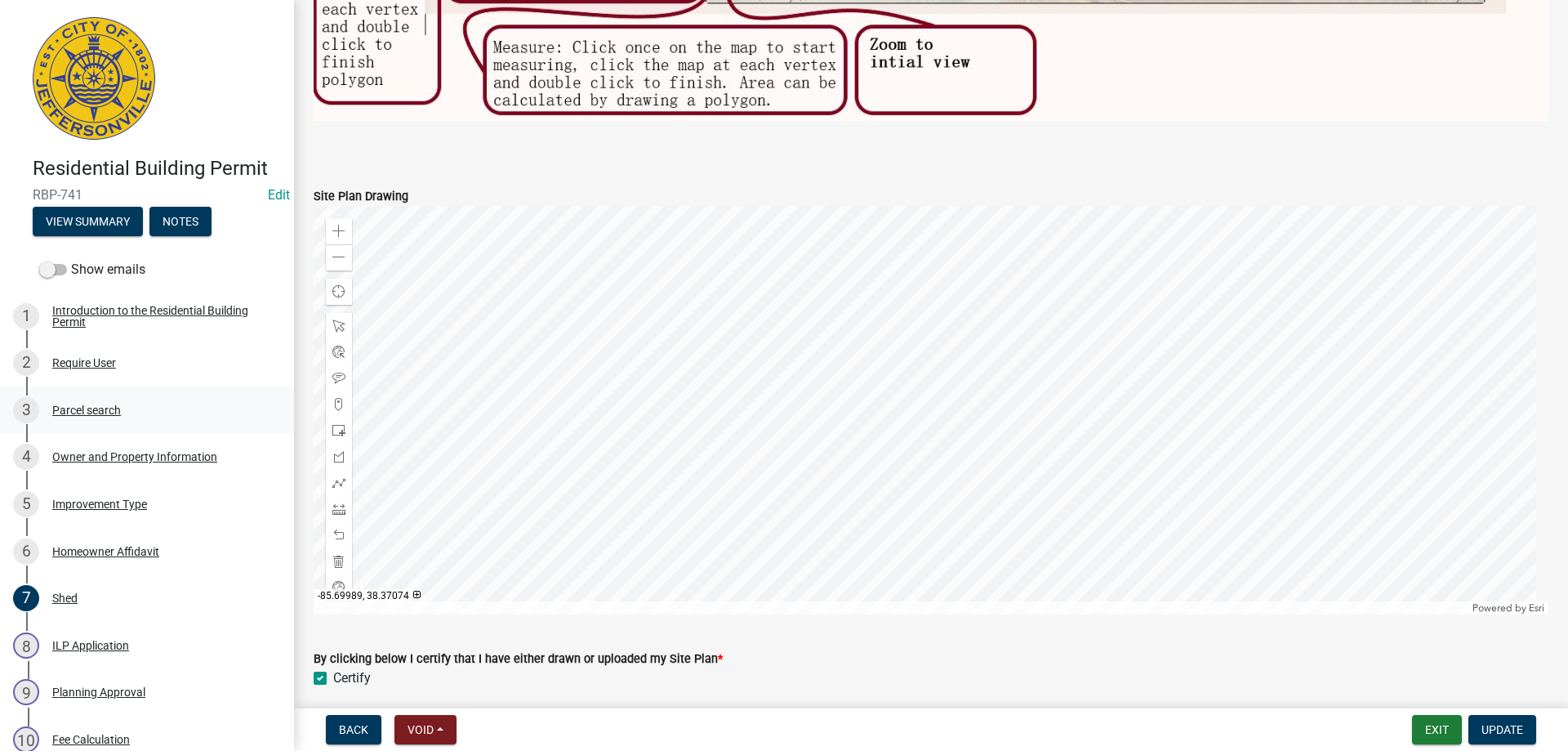
click at [95, 406] on div "Parcel search" at bounding box center [86, 410] width 69 height 11
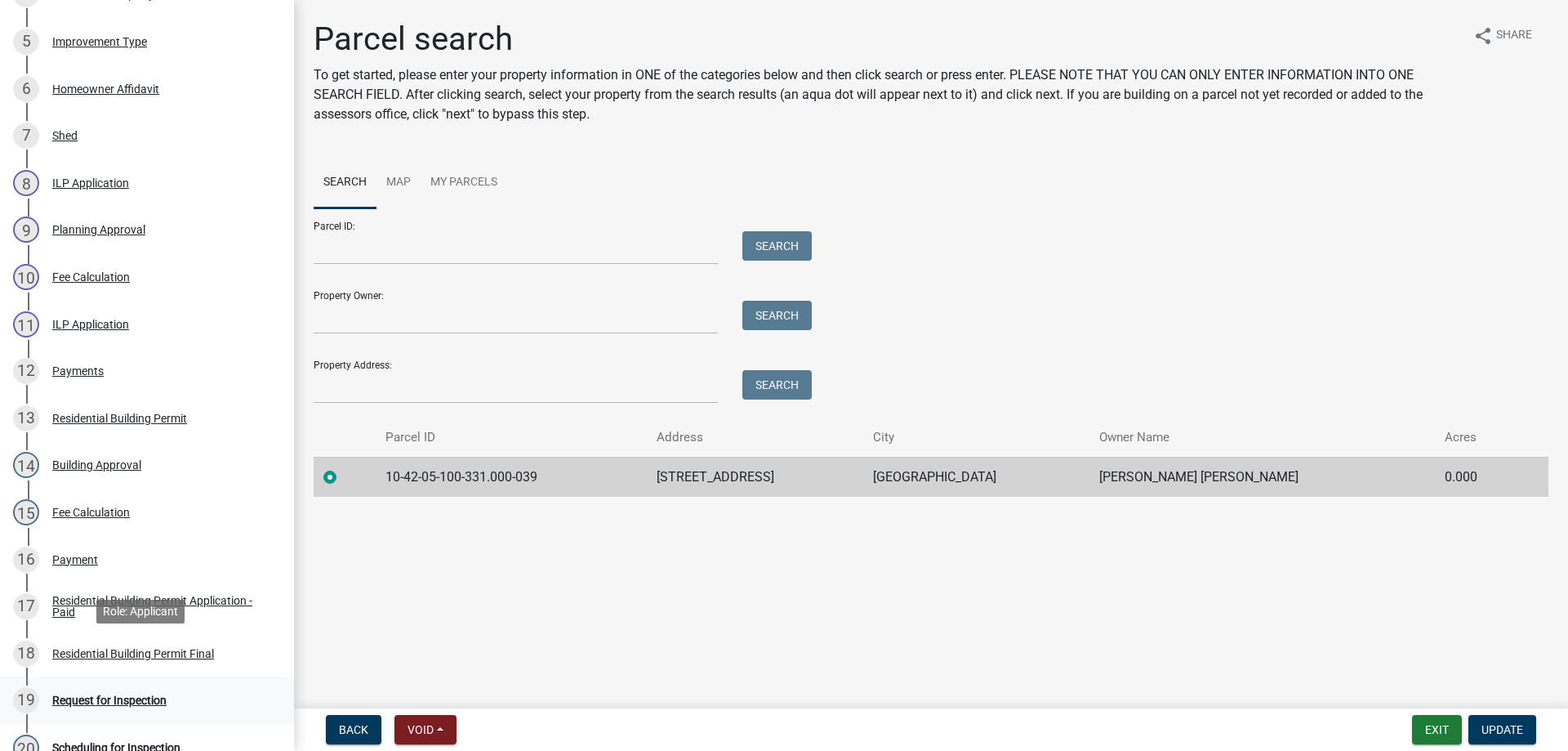
scroll to position [409, 0]
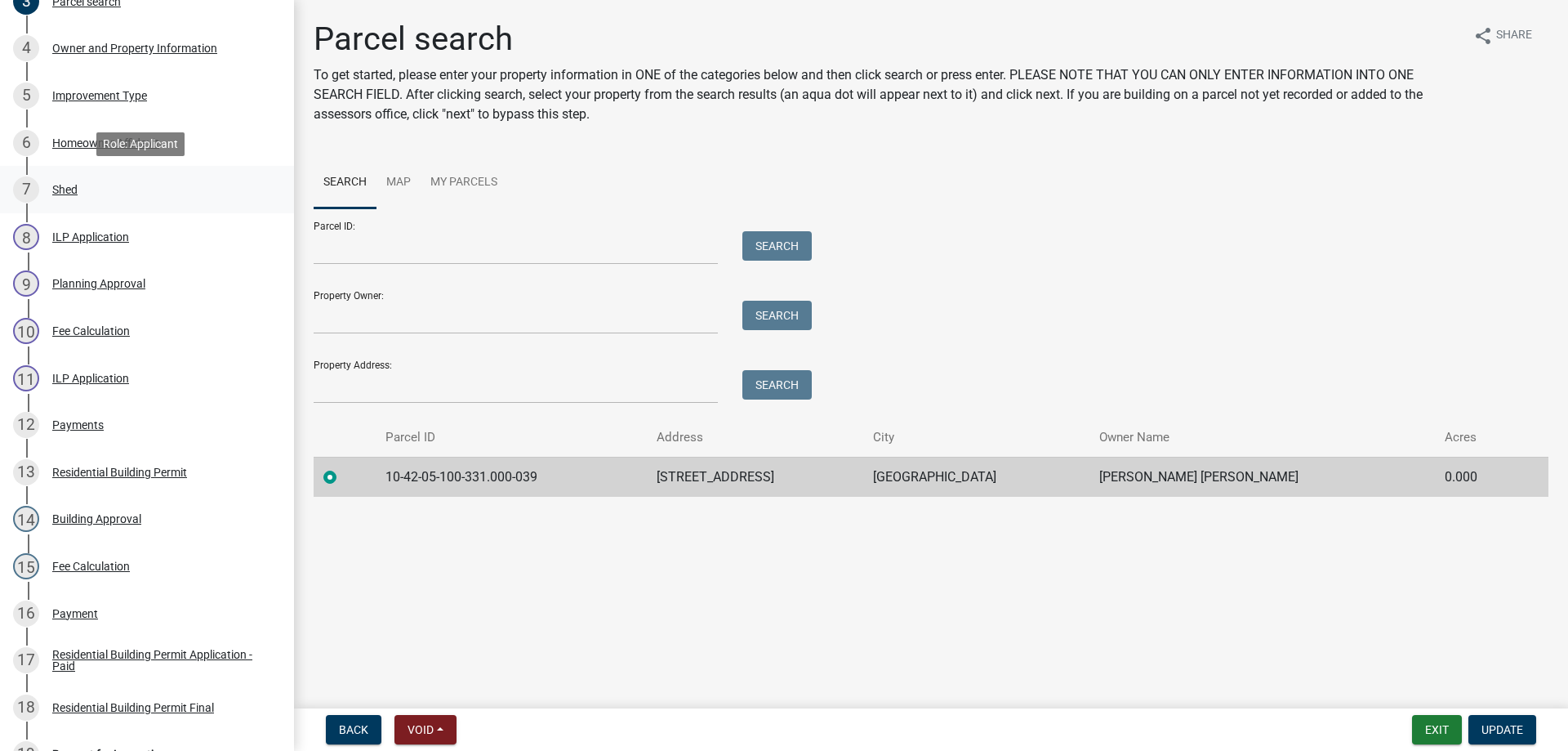
click at [64, 188] on div "Shed" at bounding box center [65, 189] width 25 height 11
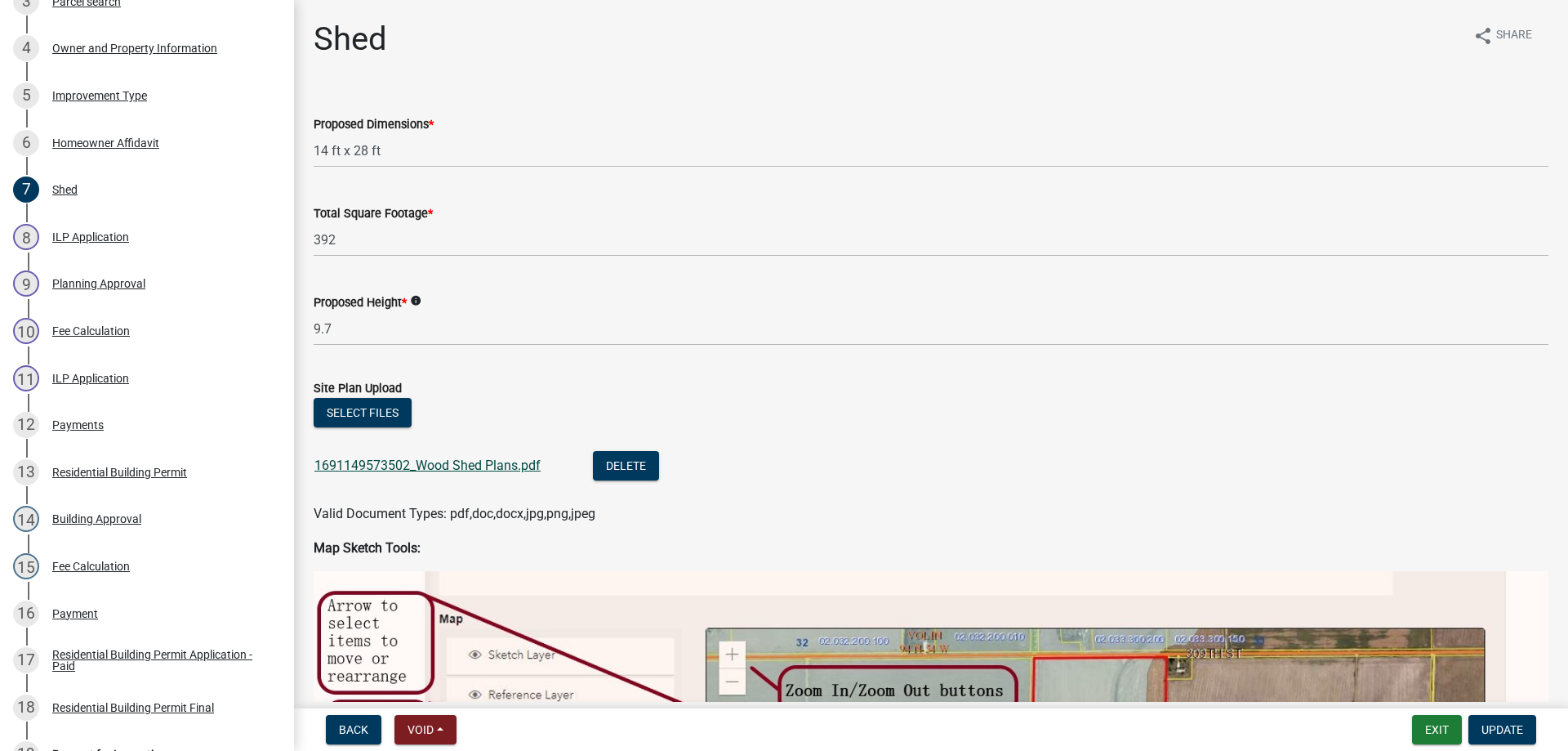
click at [457, 462] on link "1691149573502_Wood Shed Plans.pdf" at bounding box center [427, 465] width 226 height 15
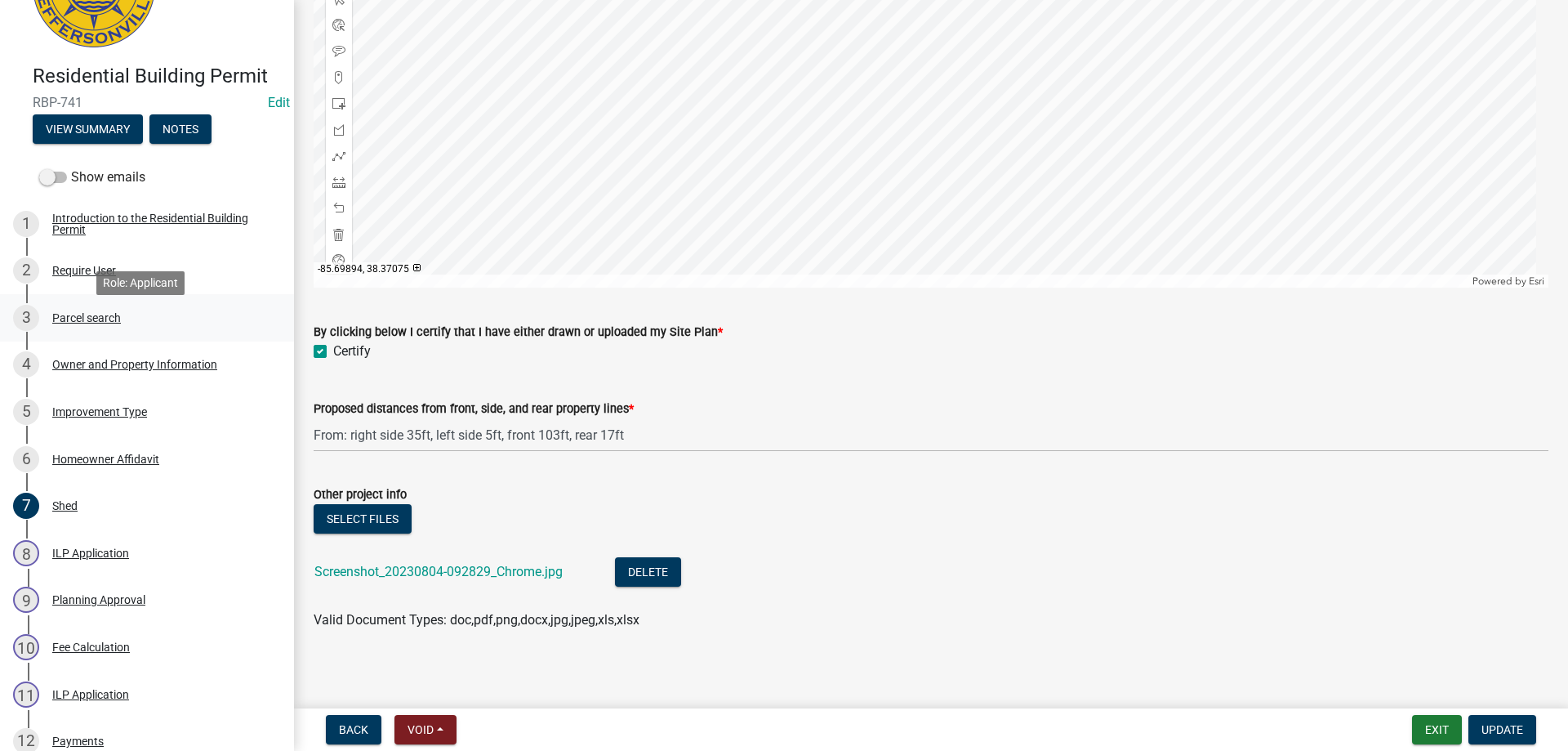
scroll to position [81, 0]
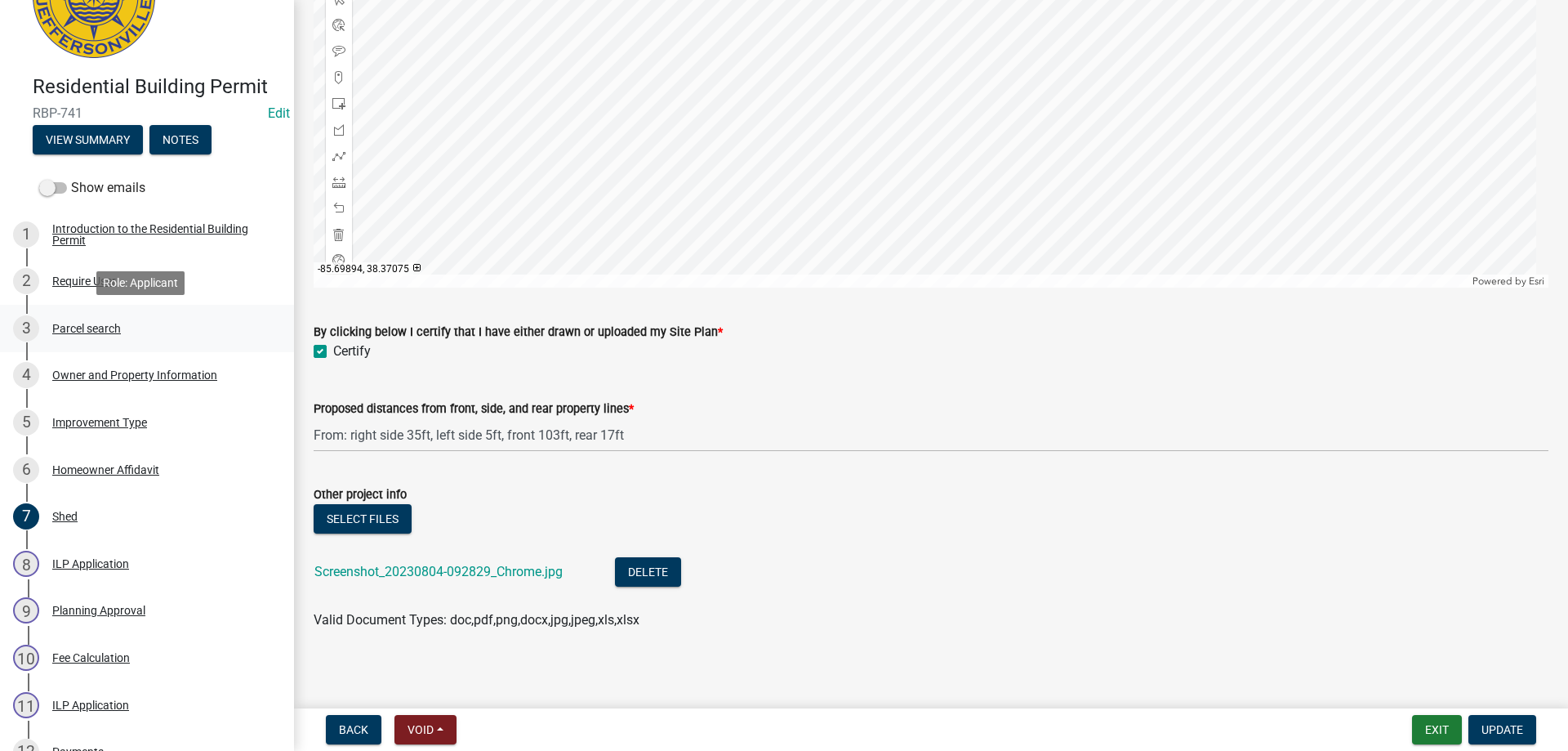
click at [77, 325] on div "Parcel search" at bounding box center [86, 328] width 69 height 11
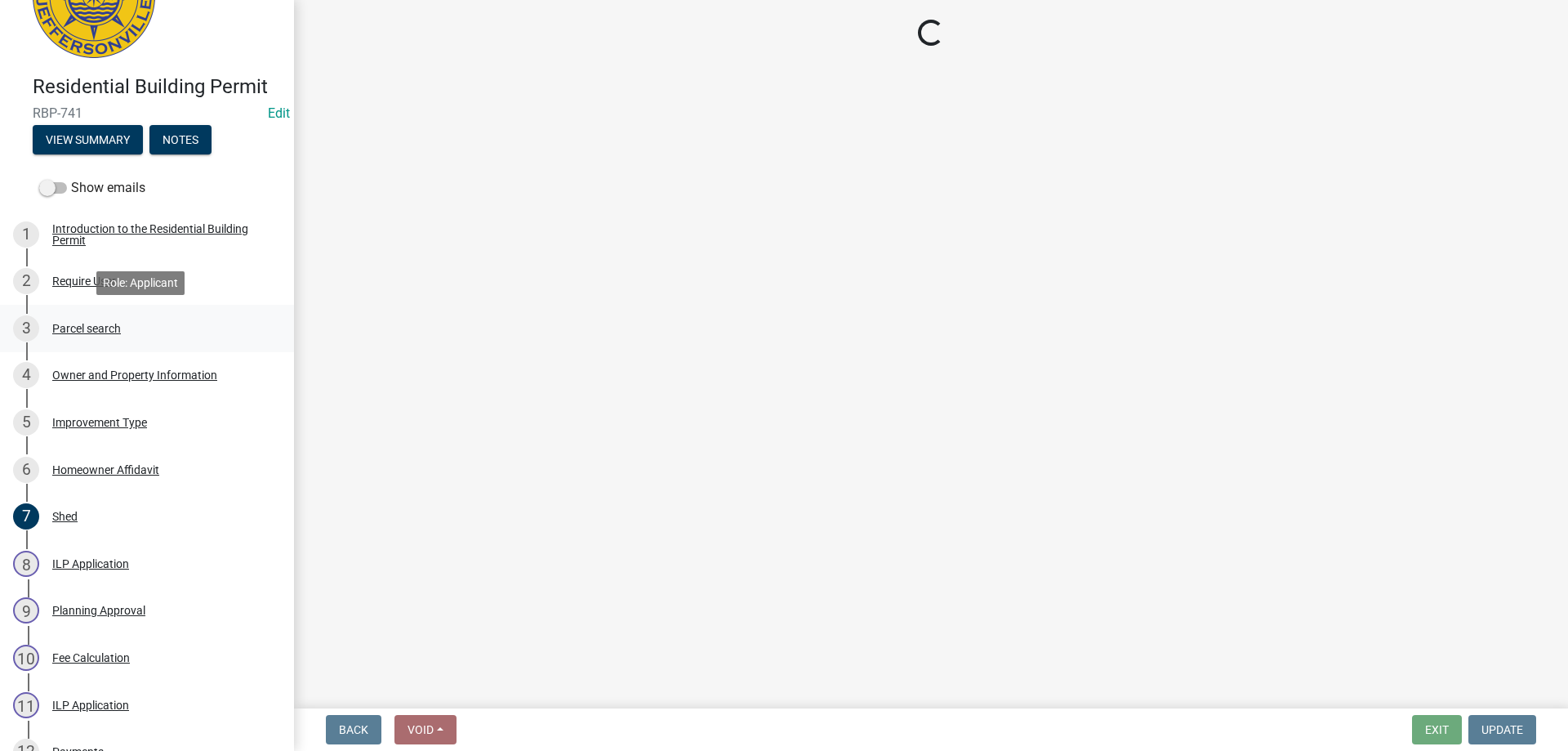
scroll to position [0, 0]
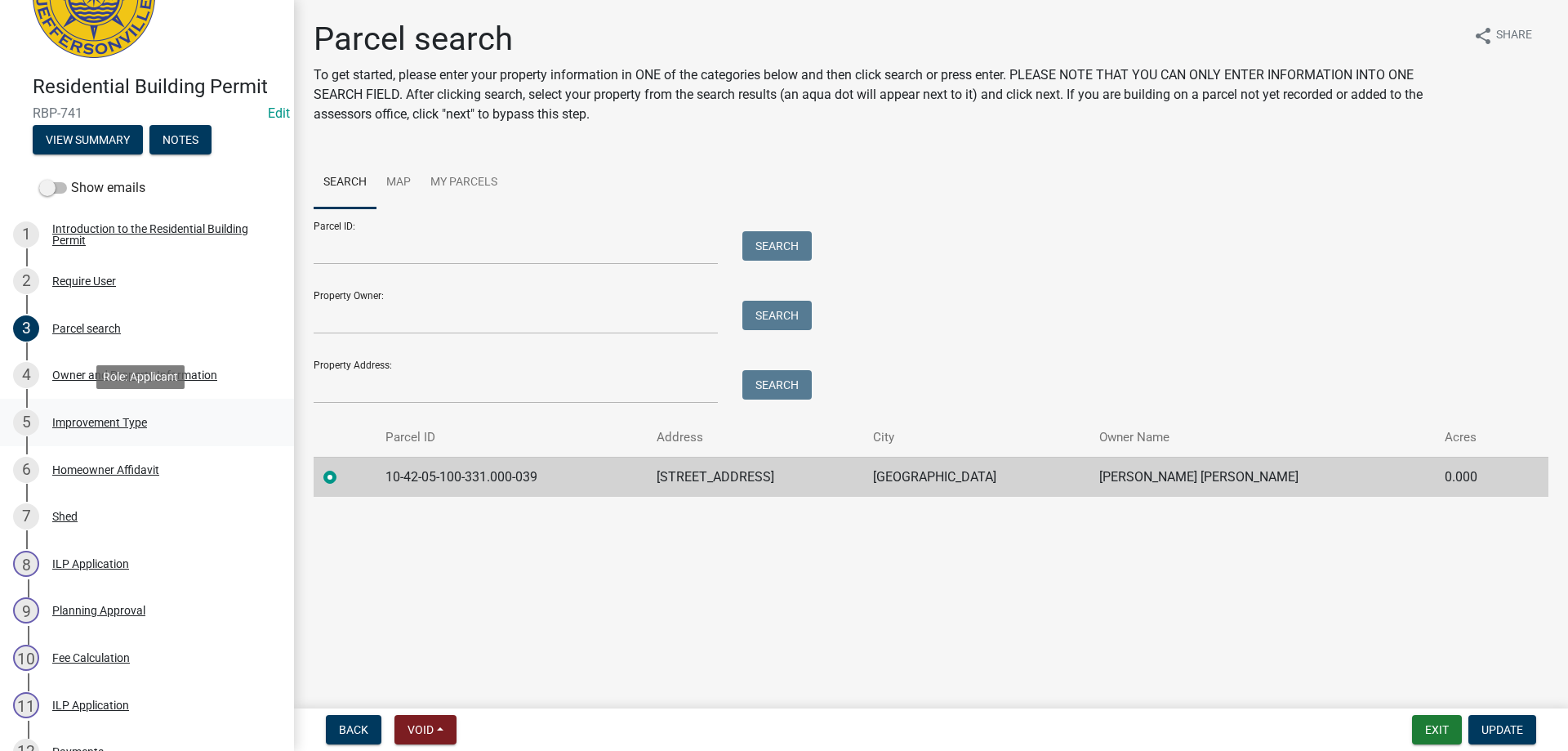
click at [85, 422] on div "Improvement Type" at bounding box center [100, 422] width 95 height 11
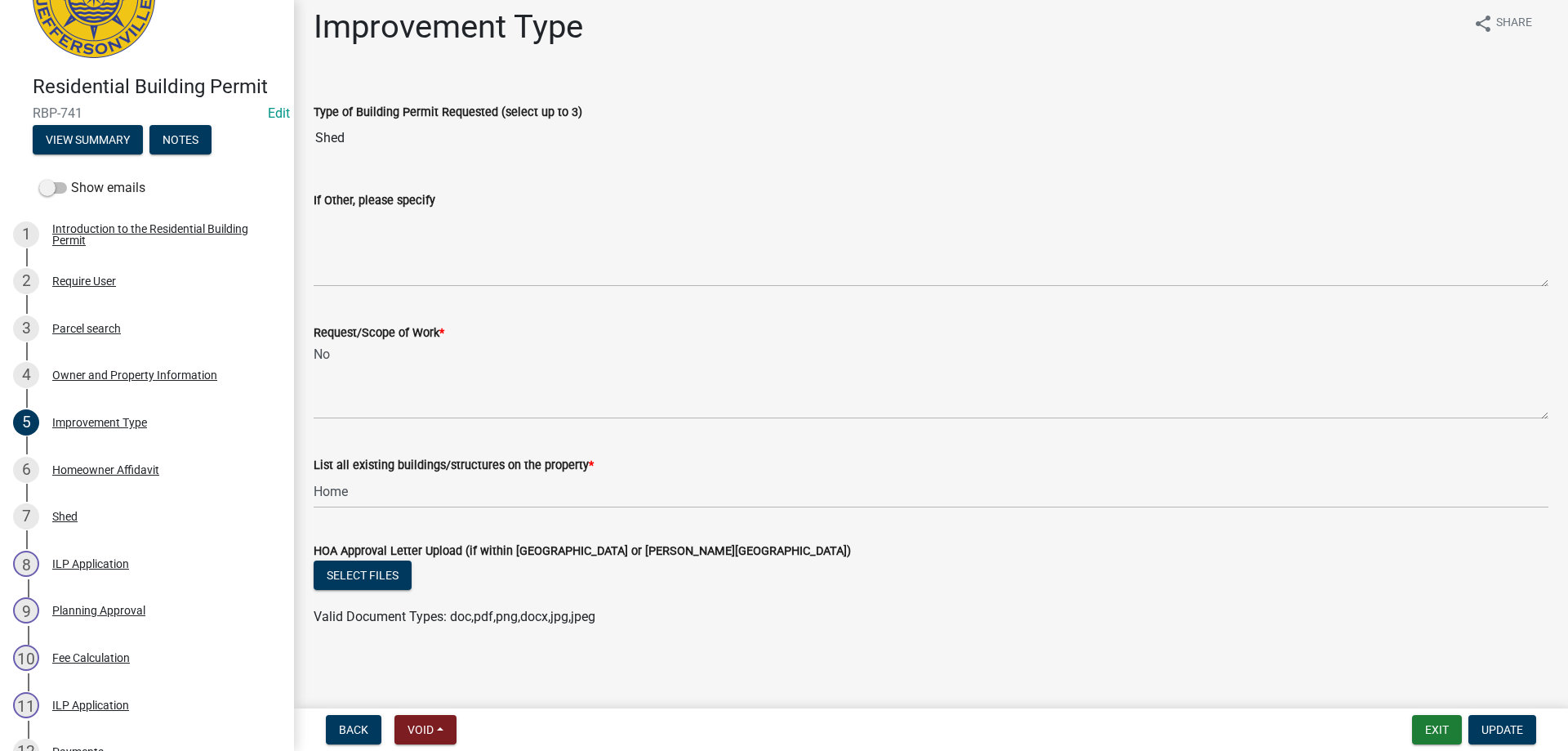
scroll to position [15, 0]
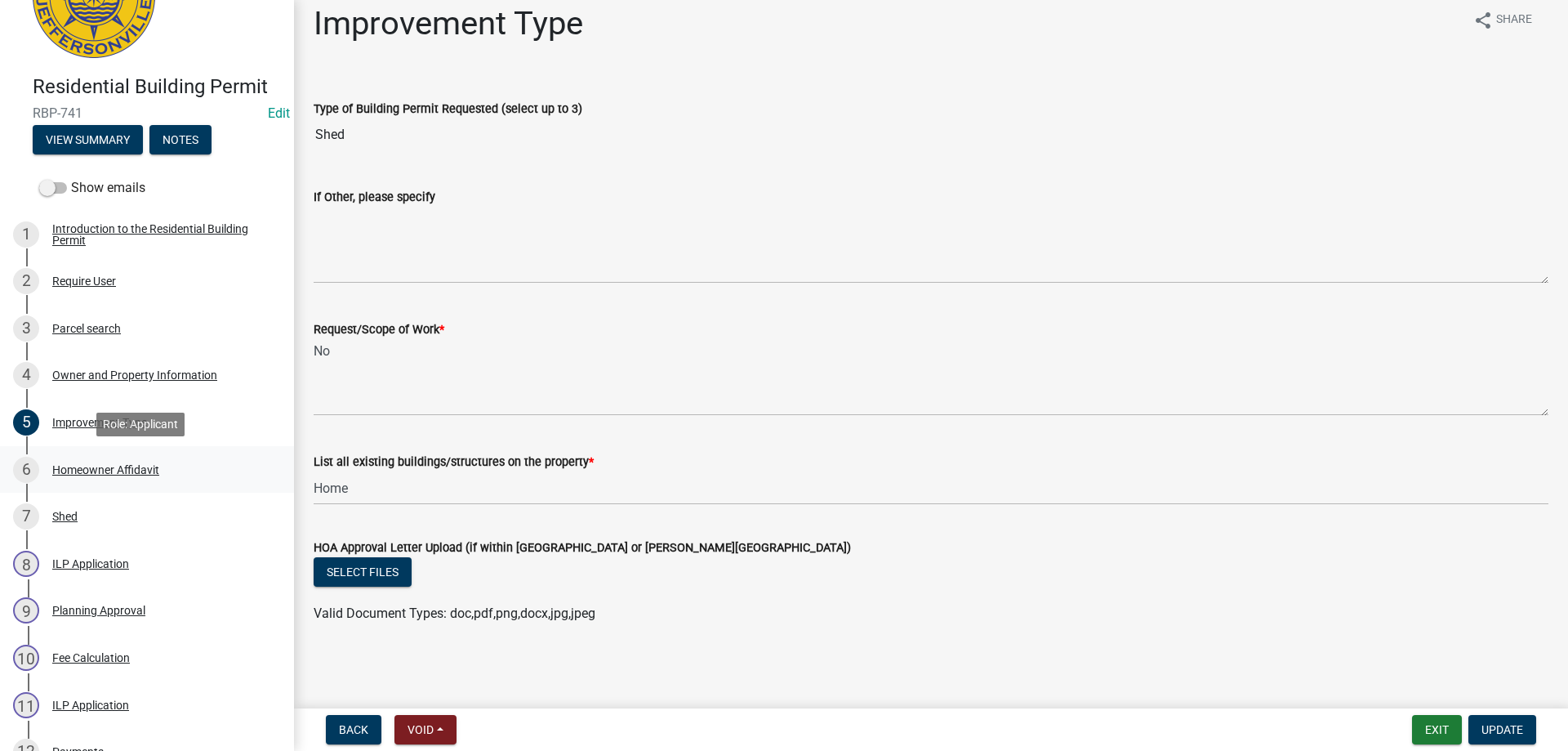
click at [81, 466] on div "Homeowner Affidavit" at bounding box center [106, 469] width 107 height 11
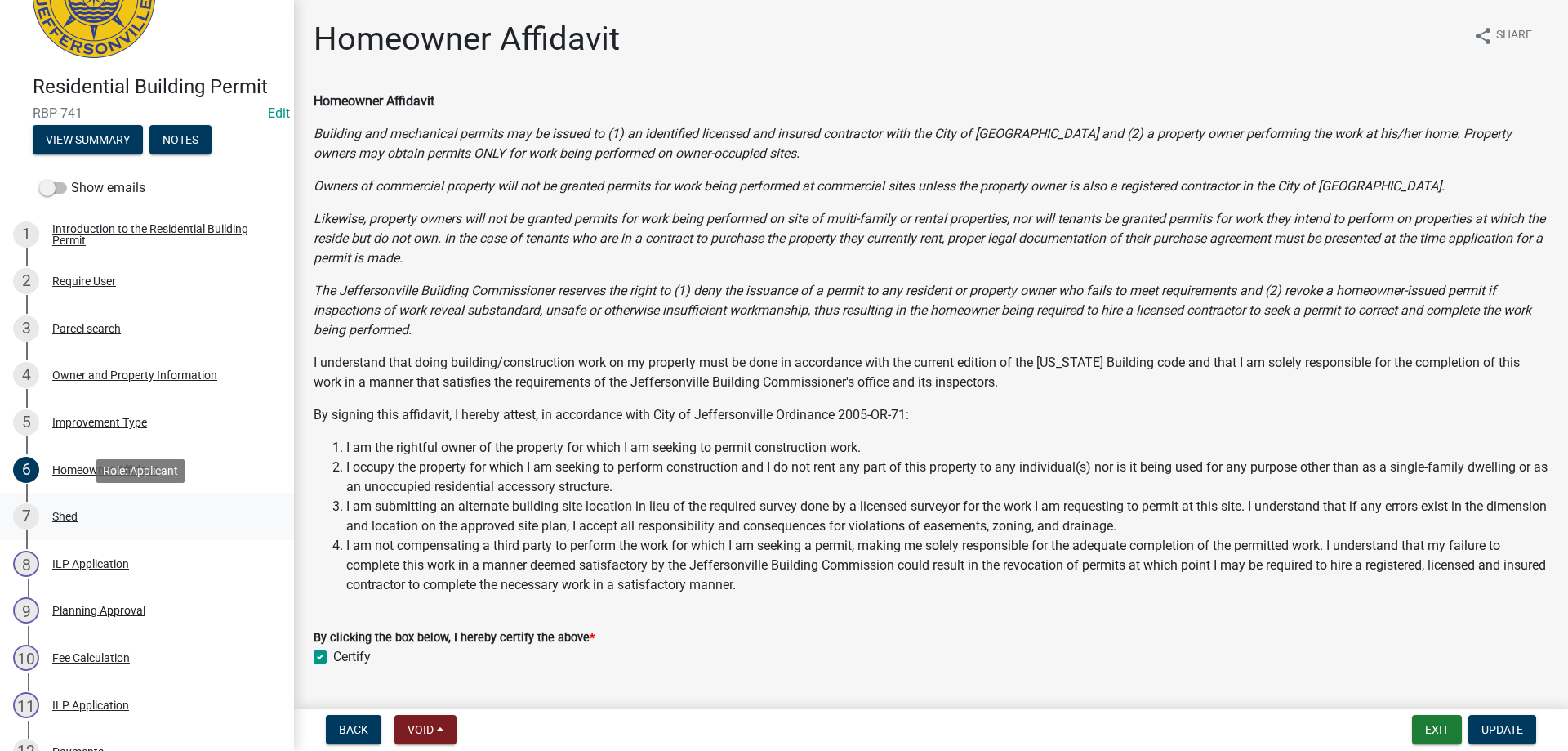
click at [67, 511] on div "Shed" at bounding box center [65, 516] width 25 height 11
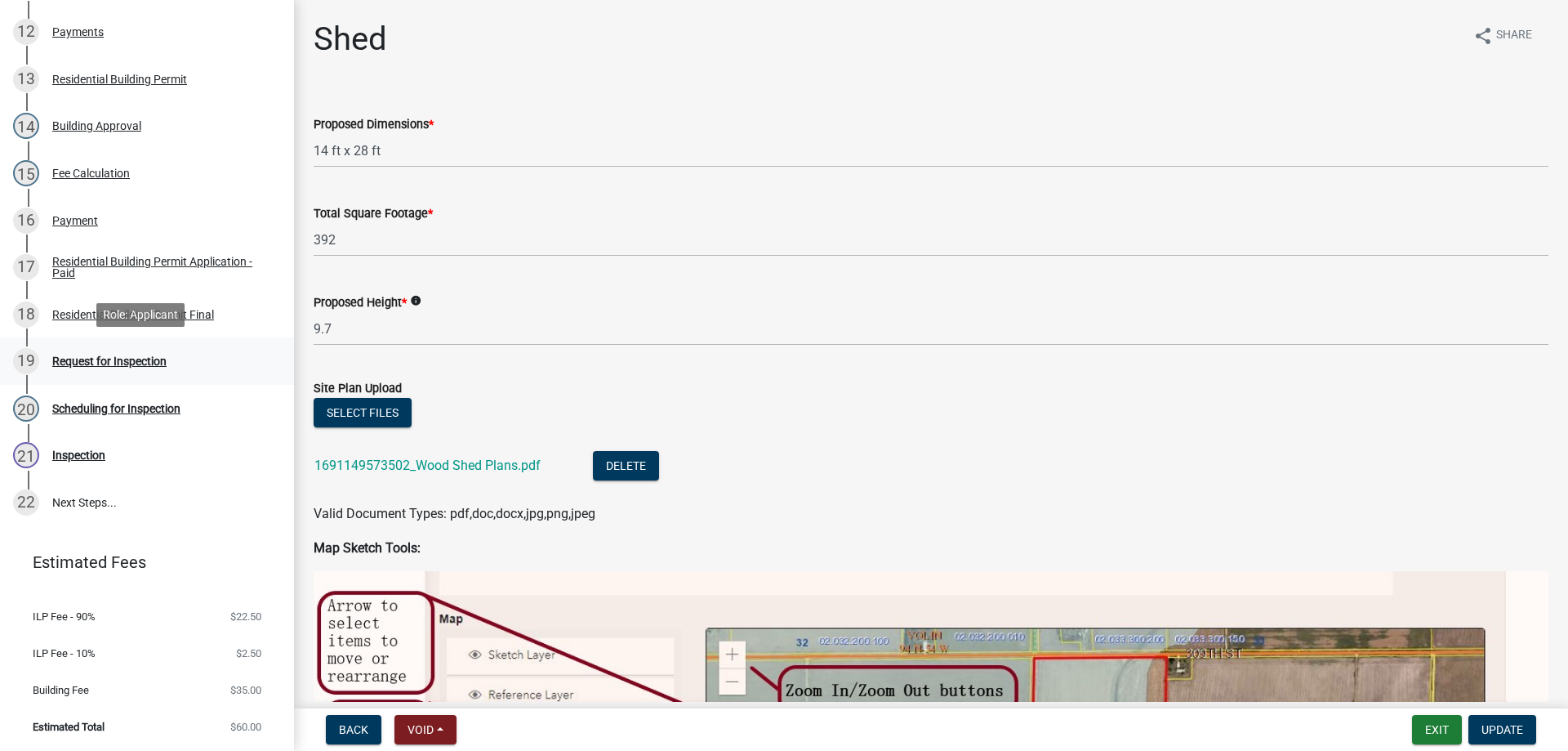
scroll to position [803, 0]
click at [114, 314] on div "Residential Building Permit Final" at bounding box center [133, 313] width 162 height 11
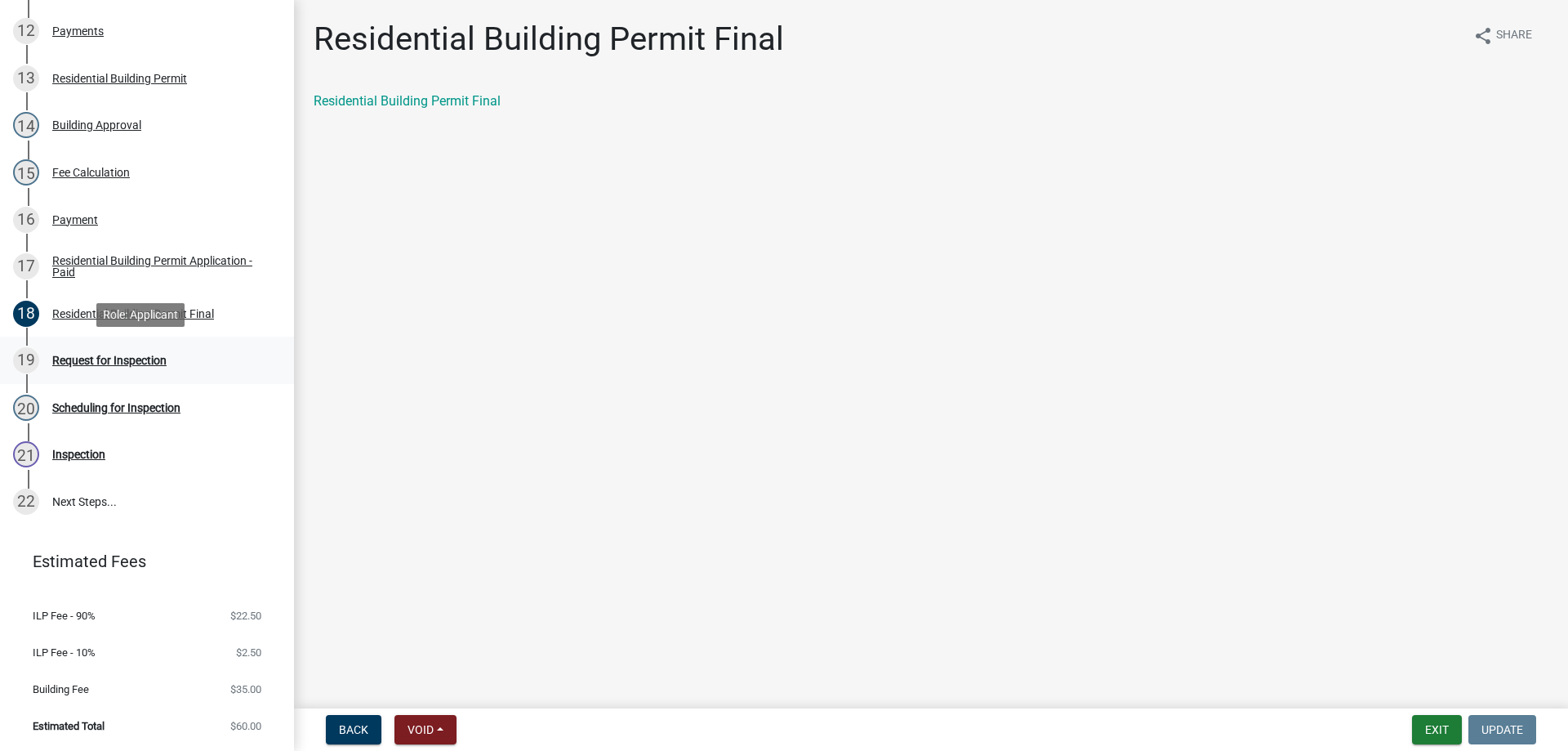
click at [99, 359] on div "Request for Inspection" at bounding box center [109, 360] width 114 height 11
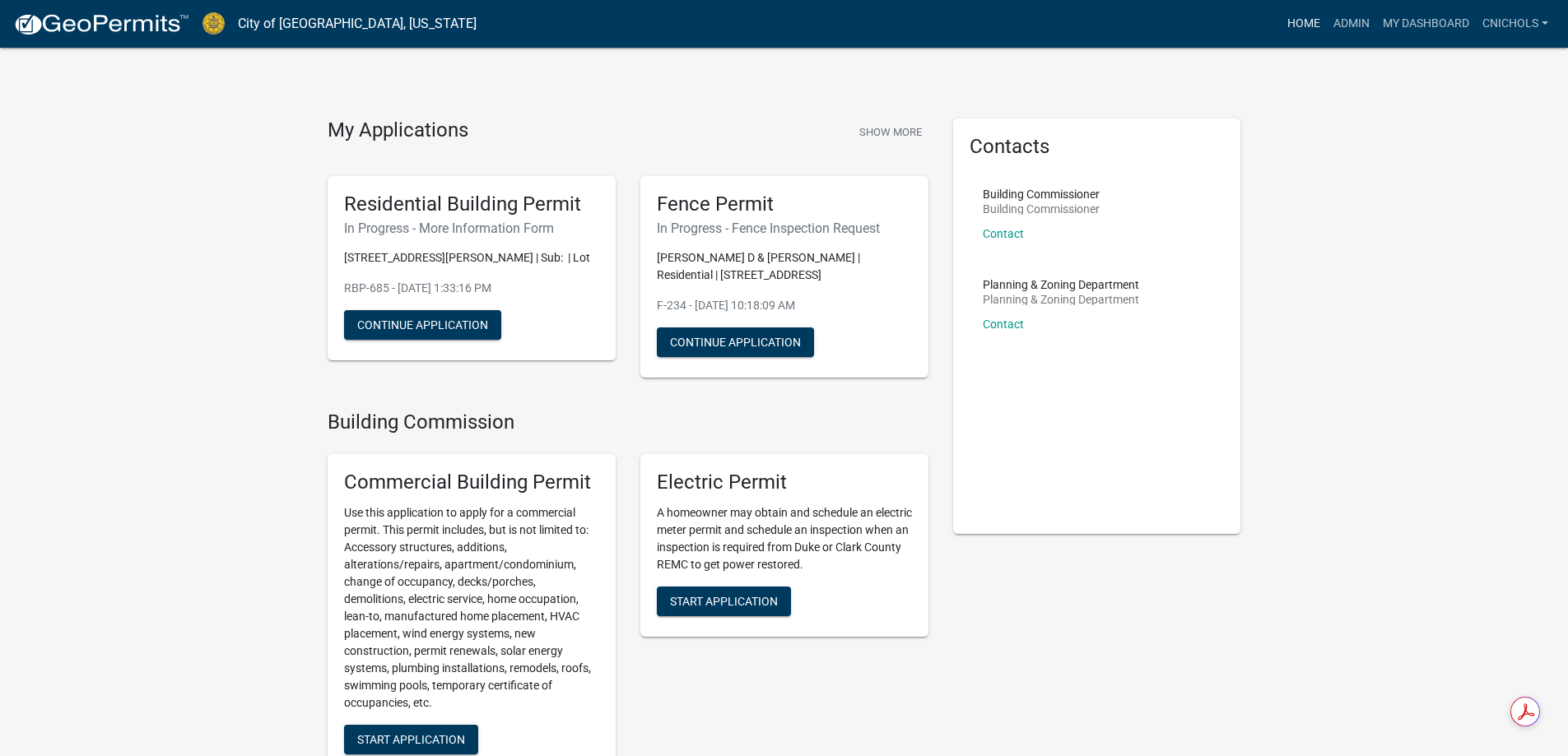
click at [1306, 21] on link "Home" at bounding box center [1304, 24] width 46 height 32
click at [1356, 23] on link "Admin" at bounding box center [1352, 24] width 50 height 32
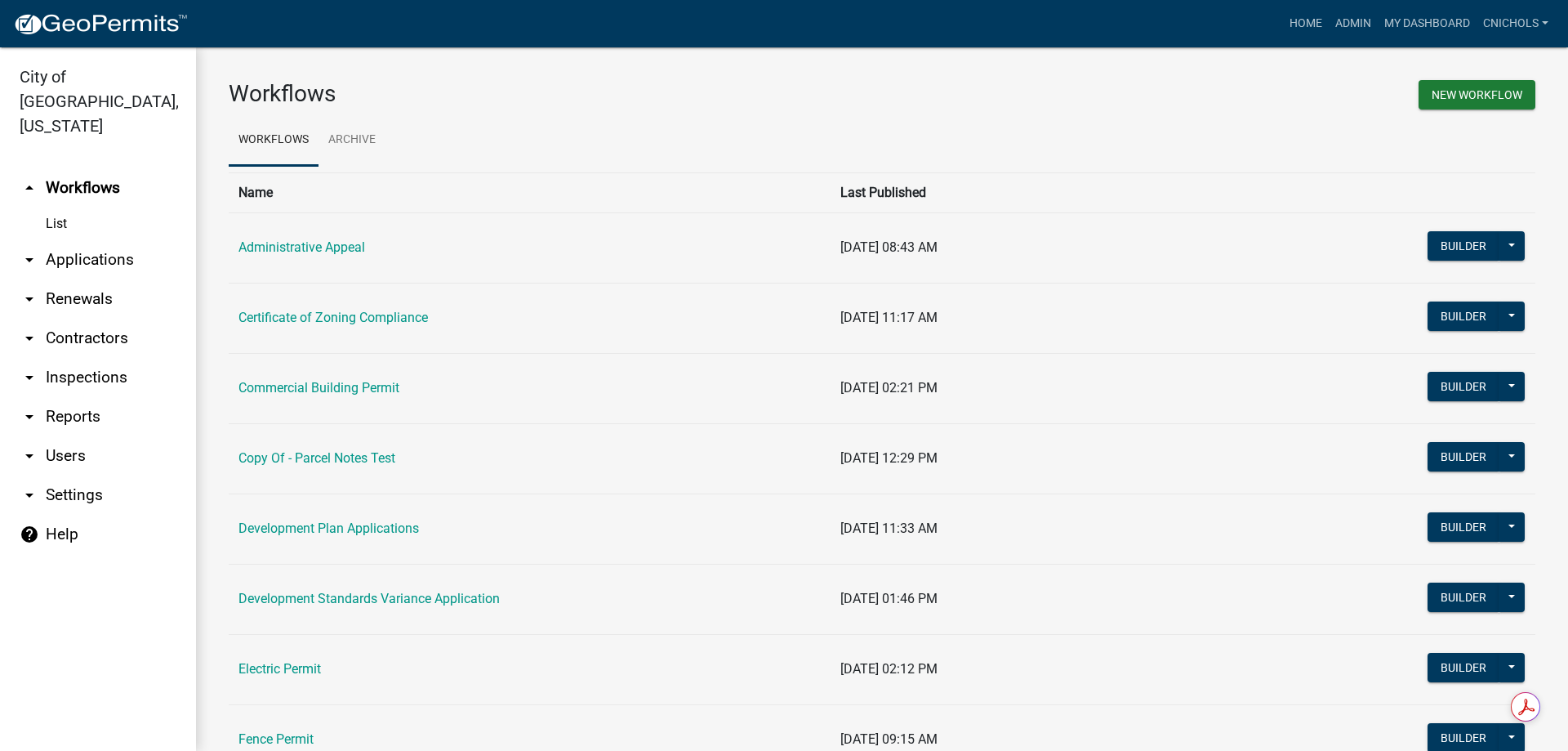
click at [82, 240] on link "arrow_drop_down Applications" at bounding box center [98, 260] width 196 height 39
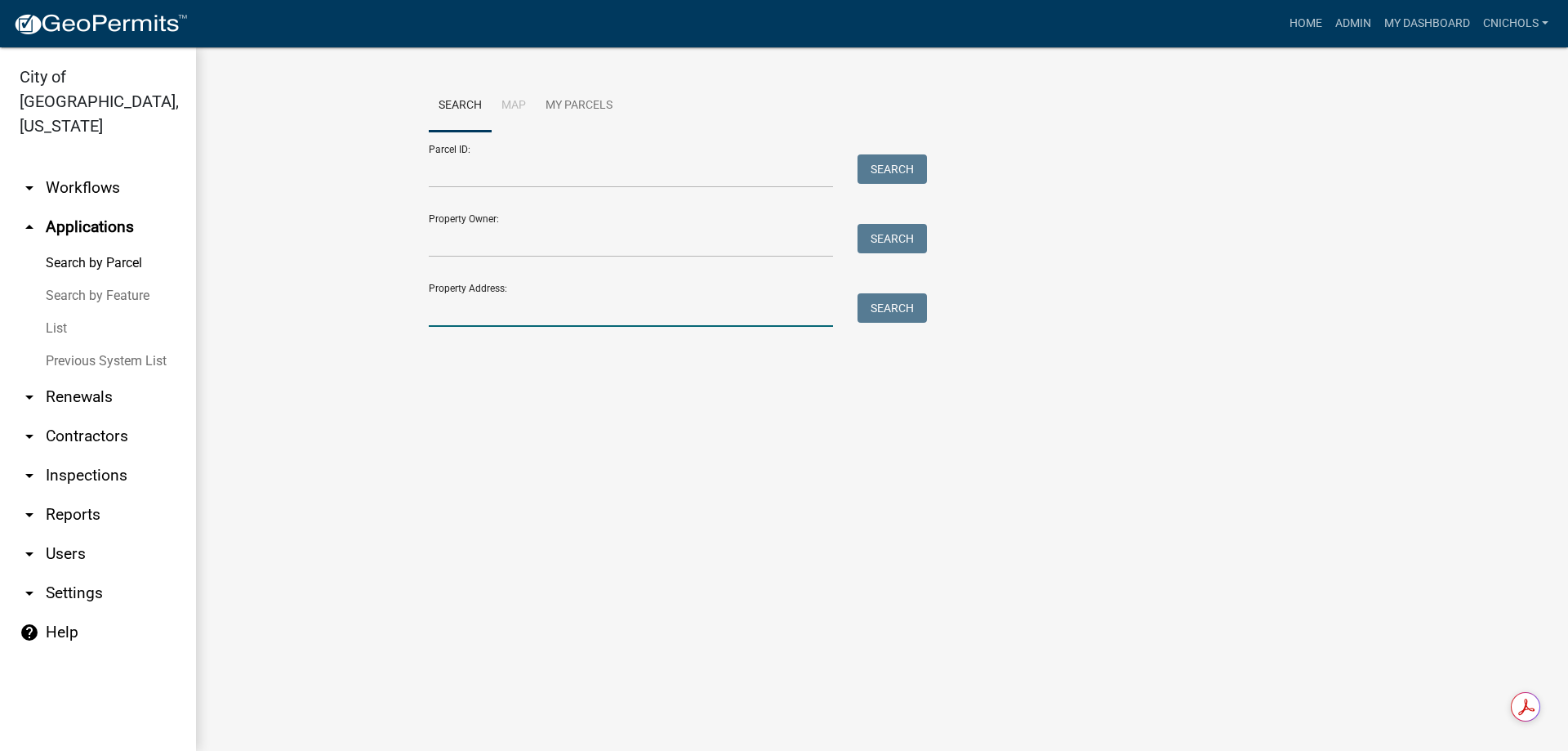
click at [449, 306] on input "Property Address:" at bounding box center [631, 310] width 405 height 33
type input "6010 pine"
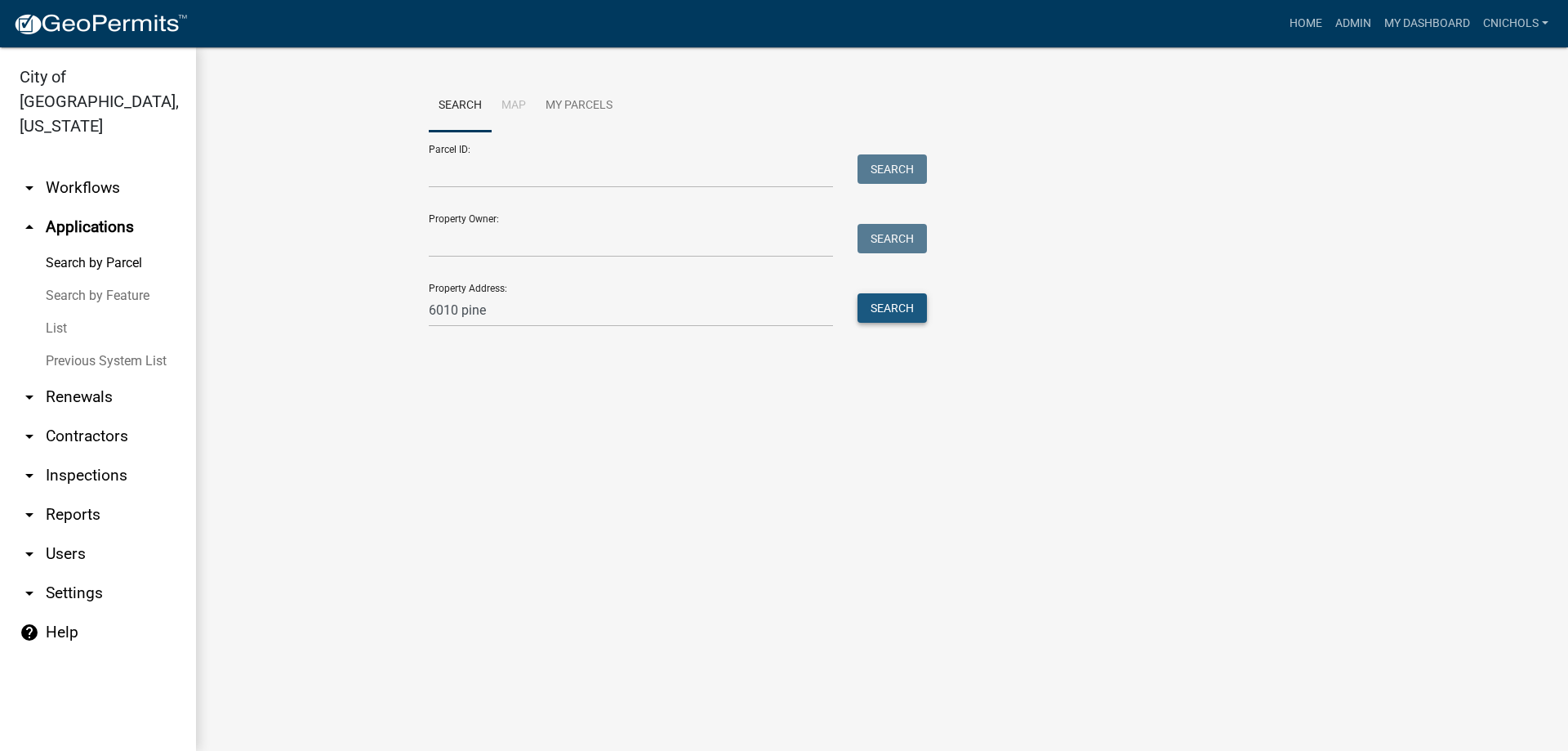
click at [882, 313] on button "Search" at bounding box center [892, 308] width 70 height 30
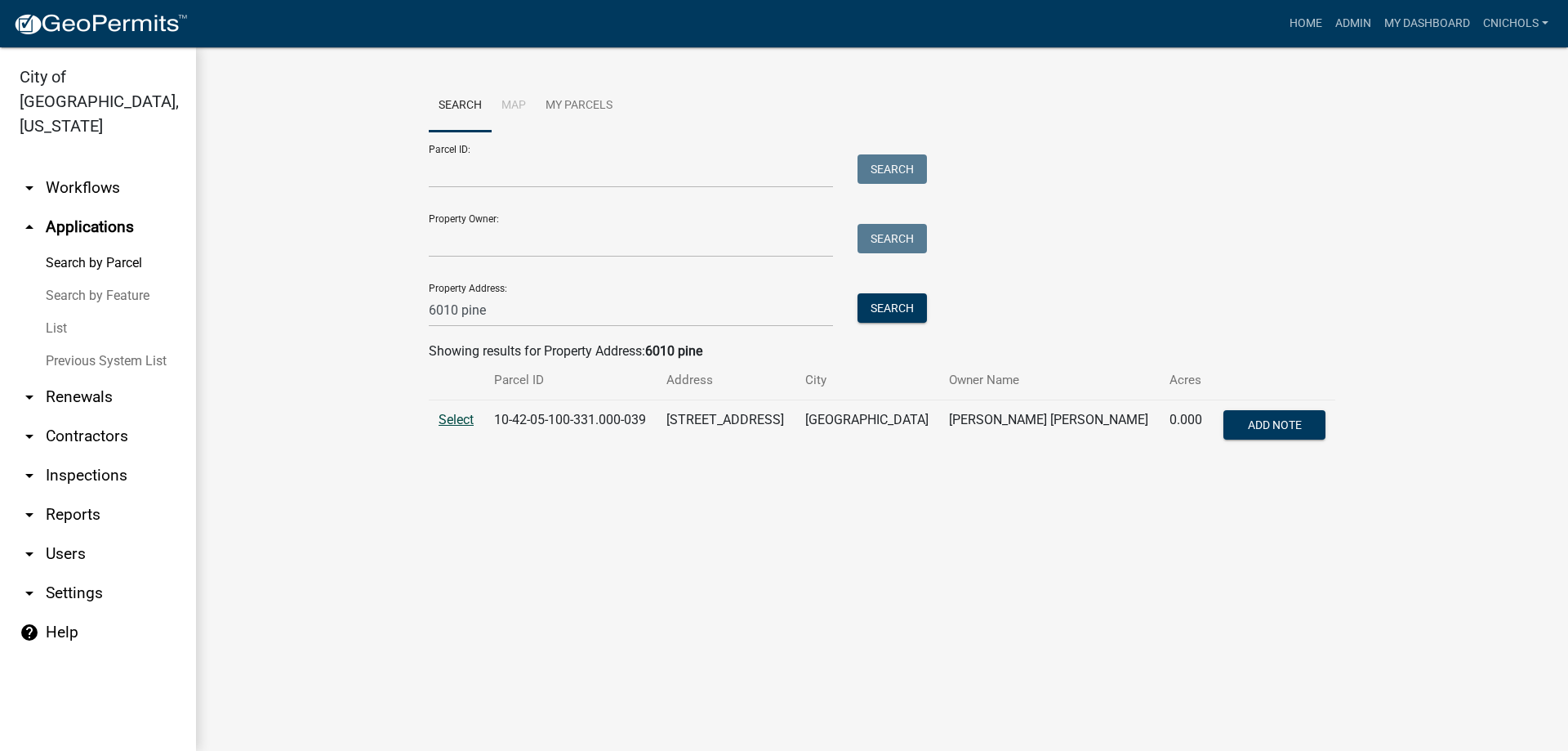
click at [451, 421] on span "Select" at bounding box center [455, 419] width 35 height 15
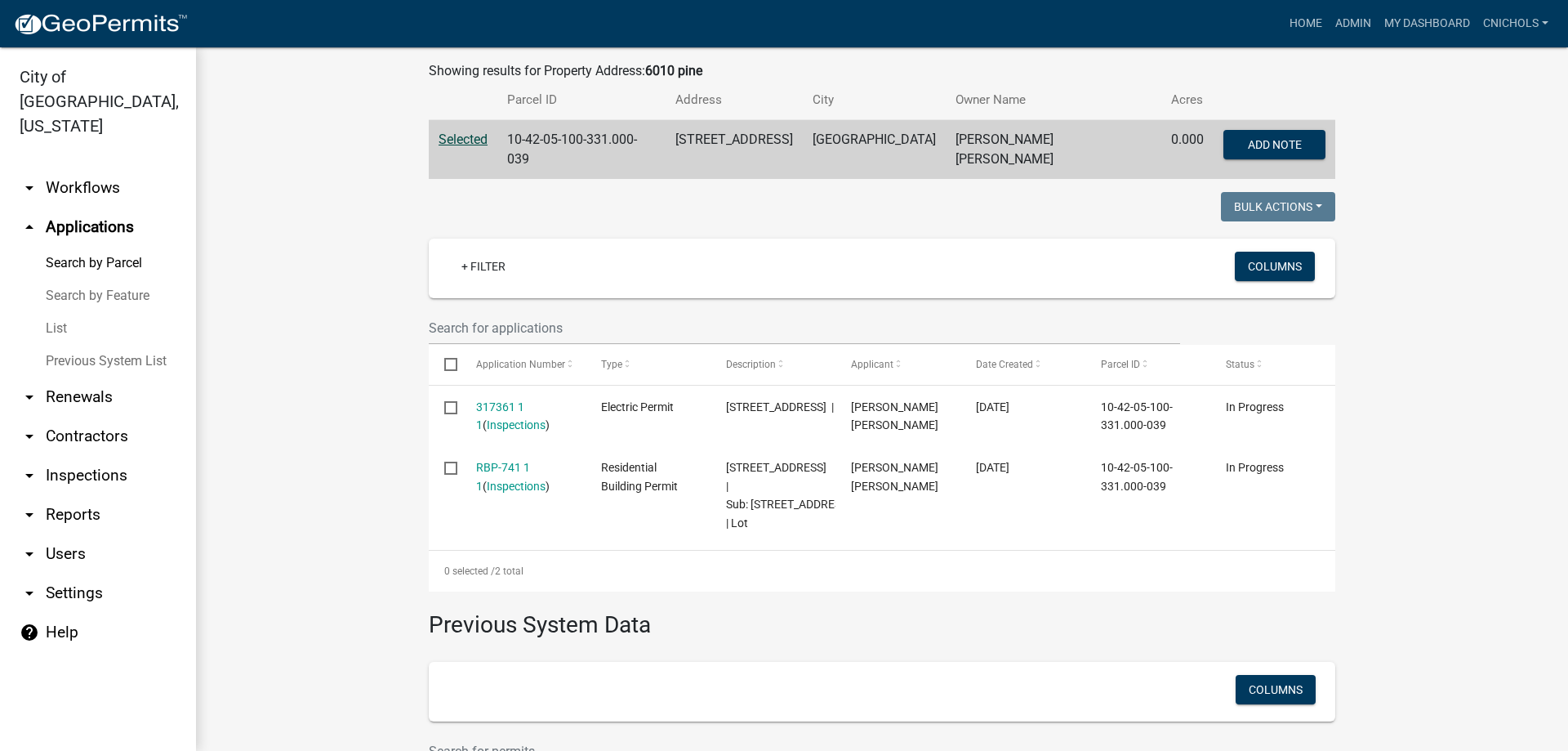
scroll to position [266, 0]
